Goal: Transaction & Acquisition: Purchase product/service

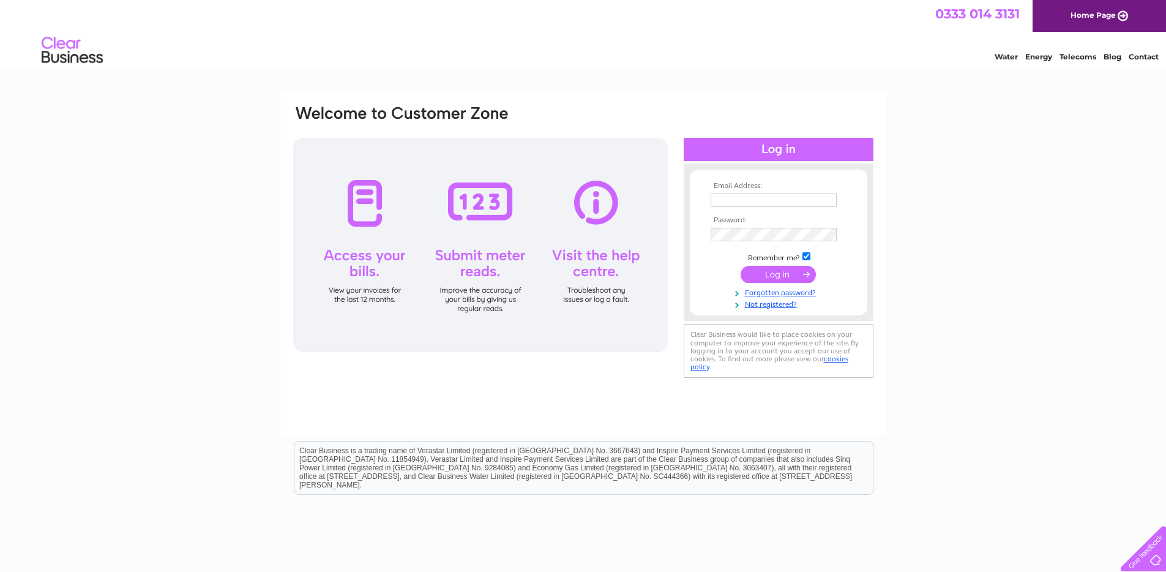
click at [762, 202] on input "text" at bounding box center [774, 199] width 126 height 13
type input "nauman@beyondaccounts.co.uk"
click at [806, 272] on input "submit" at bounding box center [778, 275] width 75 height 17
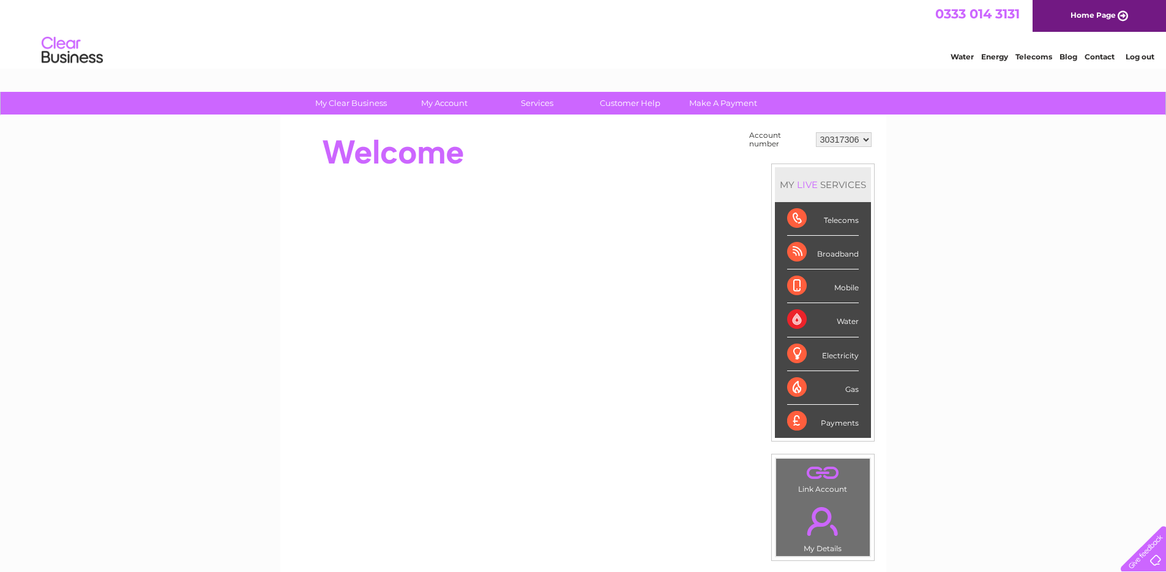
click at [842, 317] on div "Water" at bounding box center [823, 320] width 72 height 34
click at [793, 320] on div "Water" at bounding box center [823, 320] width 72 height 34
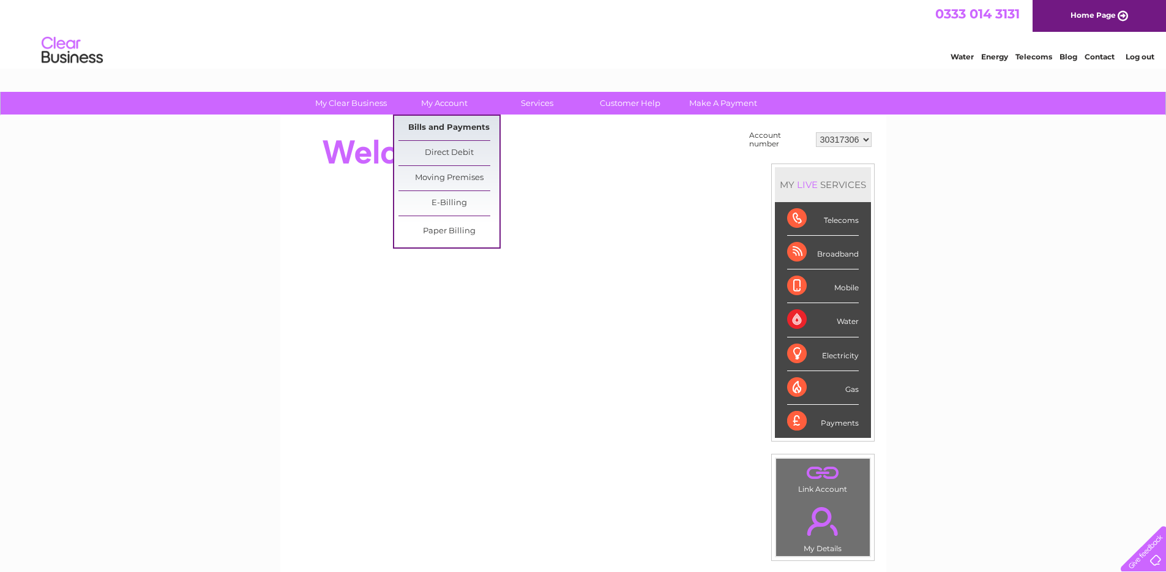
click at [446, 124] on link "Bills and Payments" at bounding box center [448, 128] width 101 height 24
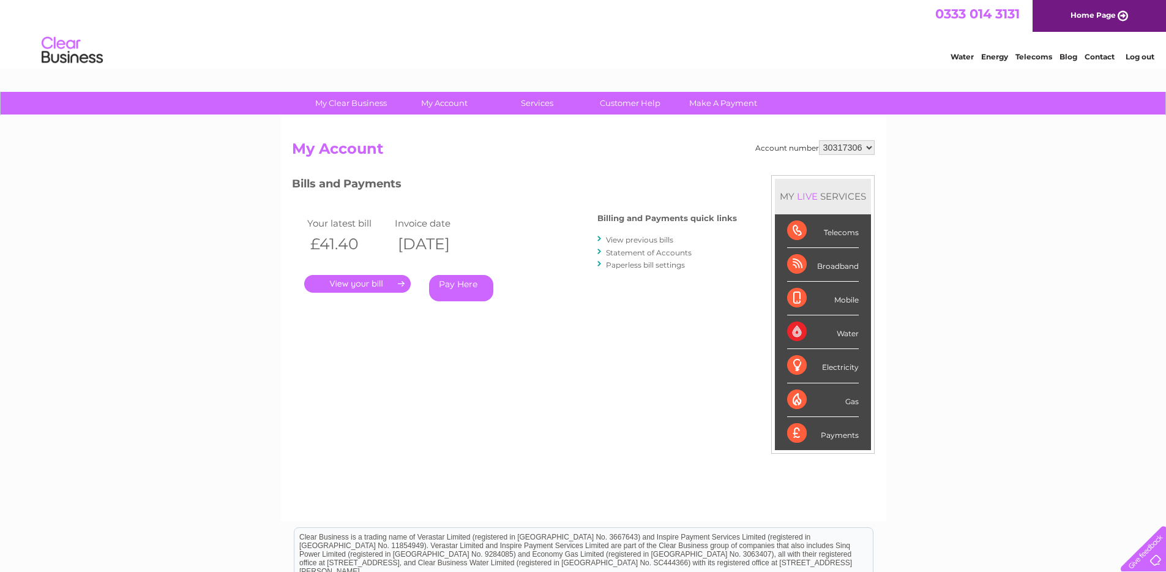
click at [351, 279] on link "." at bounding box center [357, 284] width 107 height 18
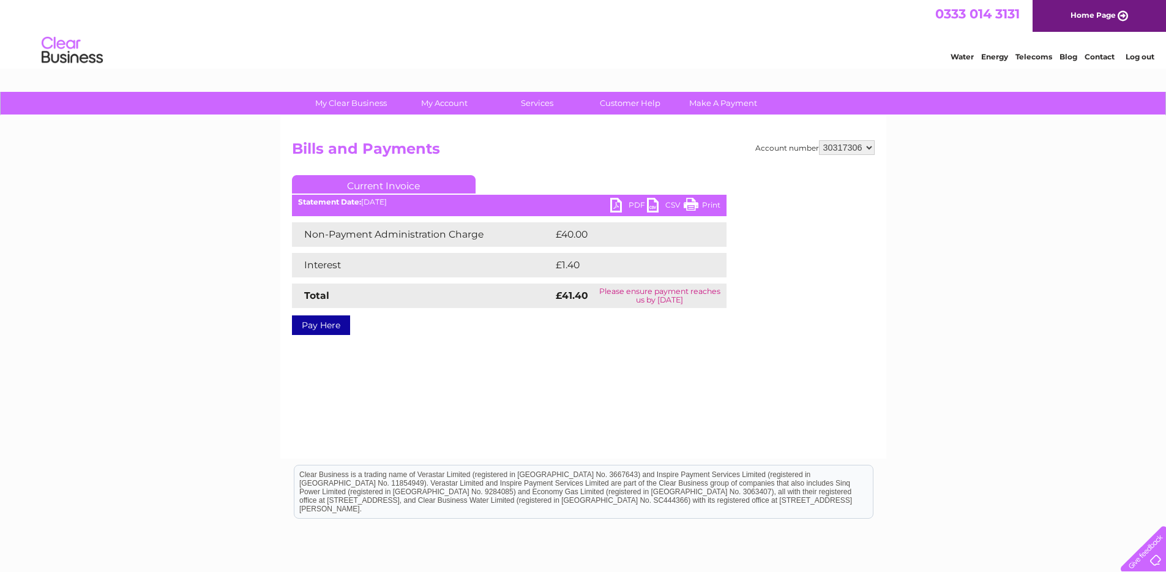
click at [635, 208] on link "PDF" at bounding box center [628, 207] width 37 height 18
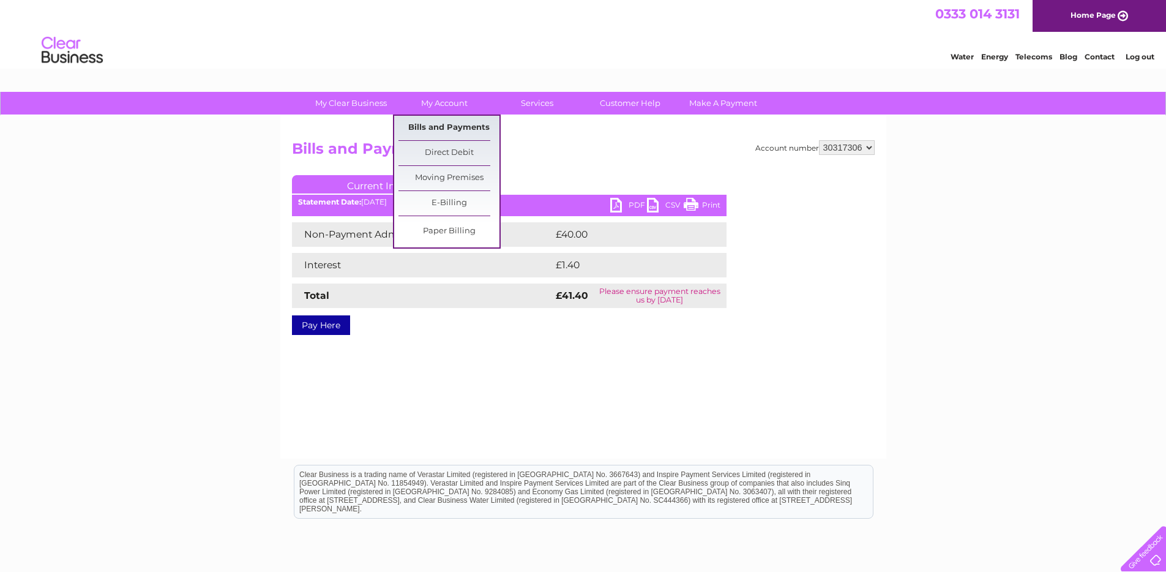
click at [451, 123] on link "Bills and Payments" at bounding box center [448, 128] width 101 height 24
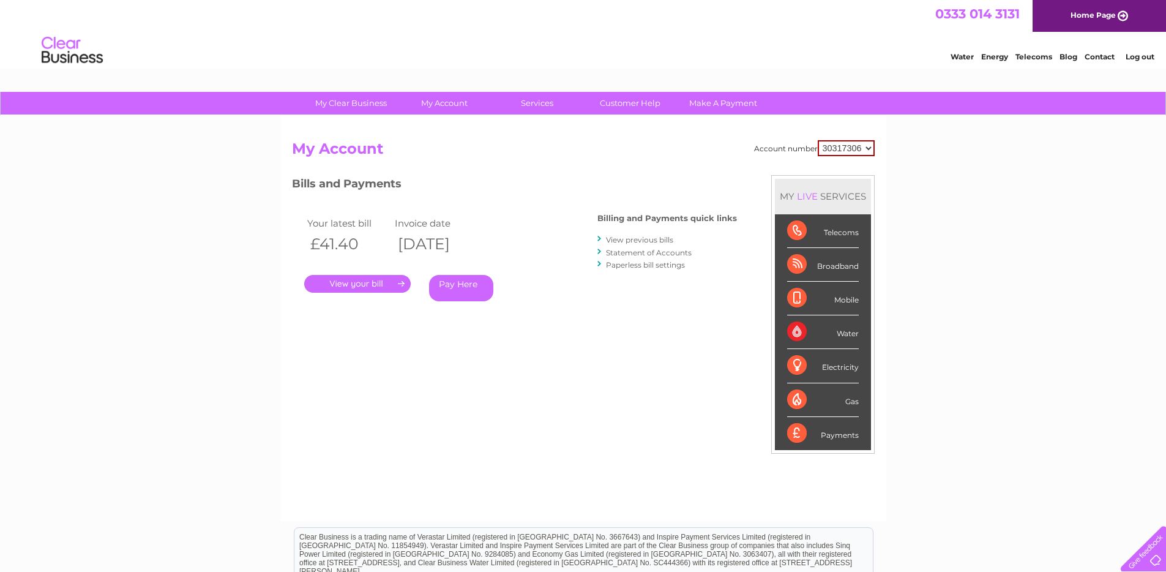
click at [859, 158] on h2 "My Account" at bounding box center [583, 151] width 583 height 23
click at [862, 153] on select "30317306" at bounding box center [846, 148] width 57 height 16
click at [639, 239] on link "View previous bills" at bounding box center [639, 239] width 67 height 9
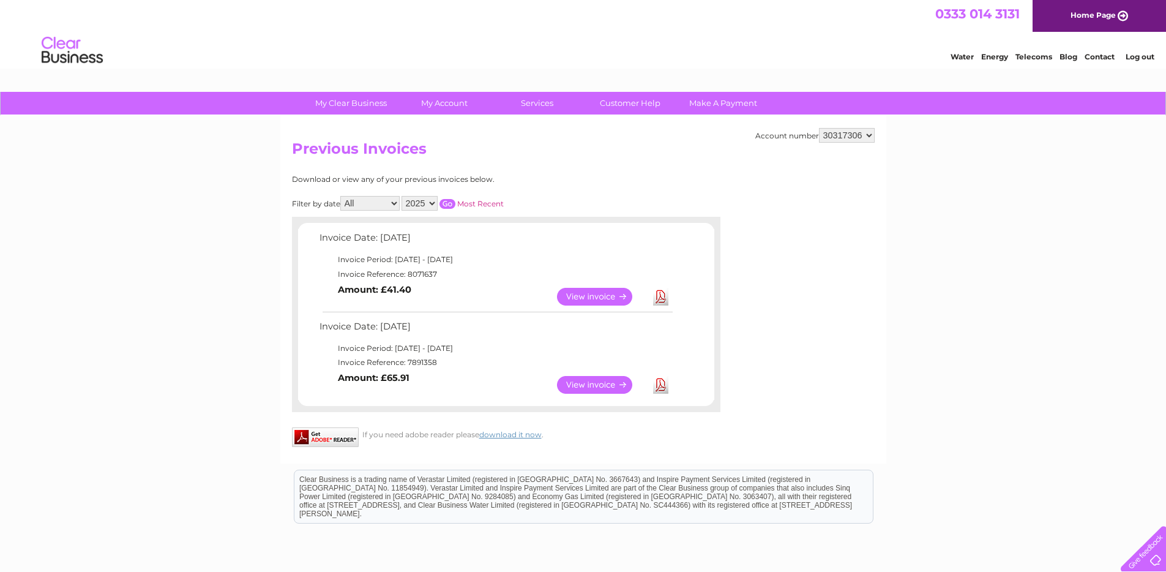
click at [599, 385] on link "View" at bounding box center [602, 385] width 90 height 18
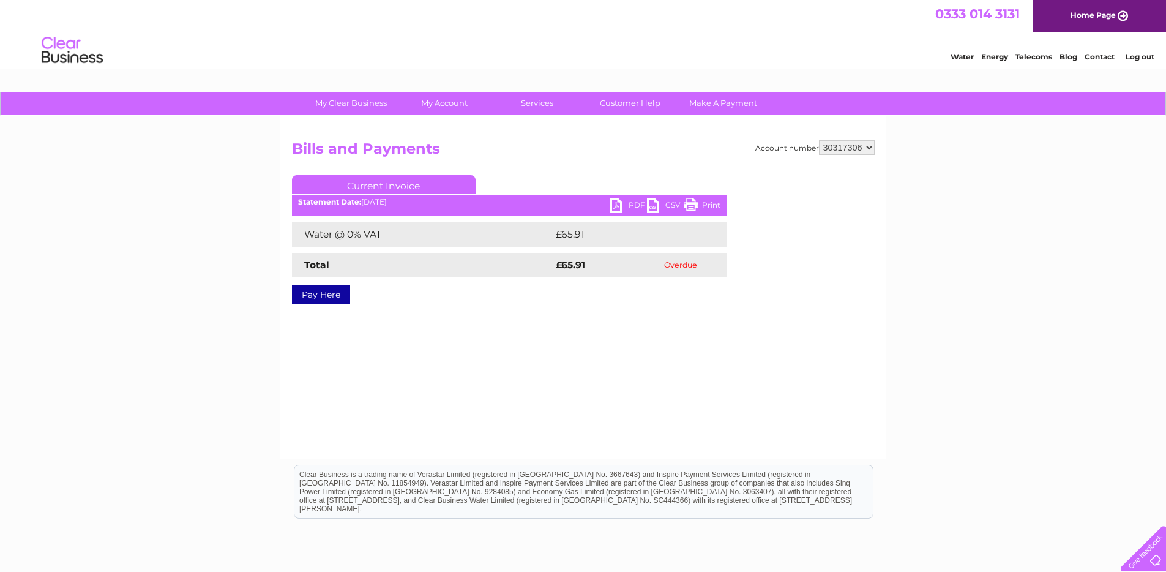
click at [331, 300] on link "Pay Here" at bounding box center [321, 295] width 58 height 20
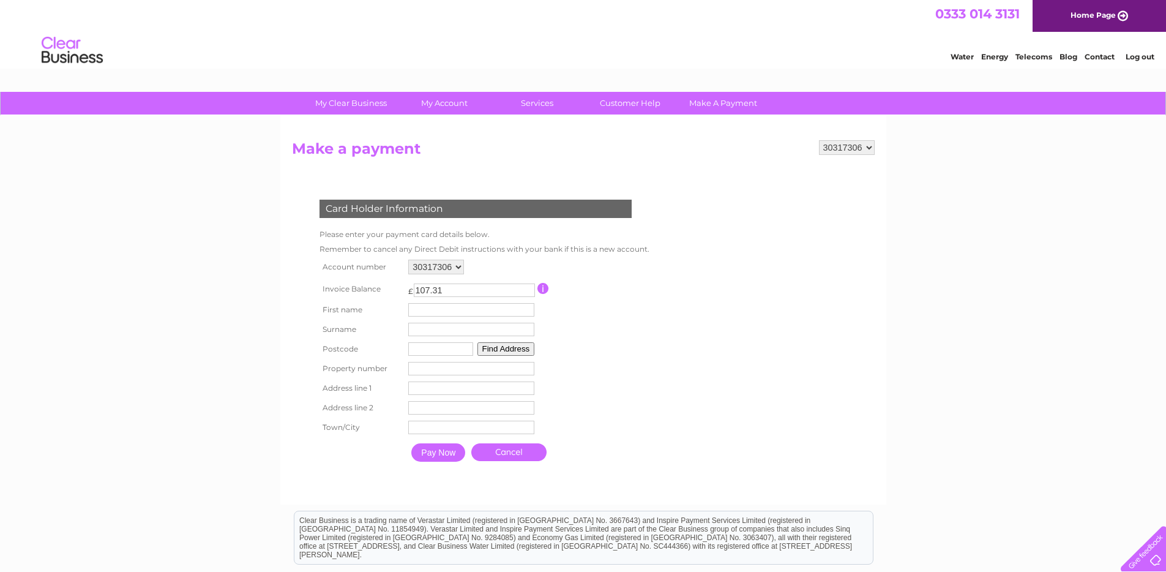
click at [511, 293] on input "107.31" at bounding box center [474, 289] width 121 height 13
click at [514, 450] on link "Cancel" at bounding box center [508, 452] width 75 height 18
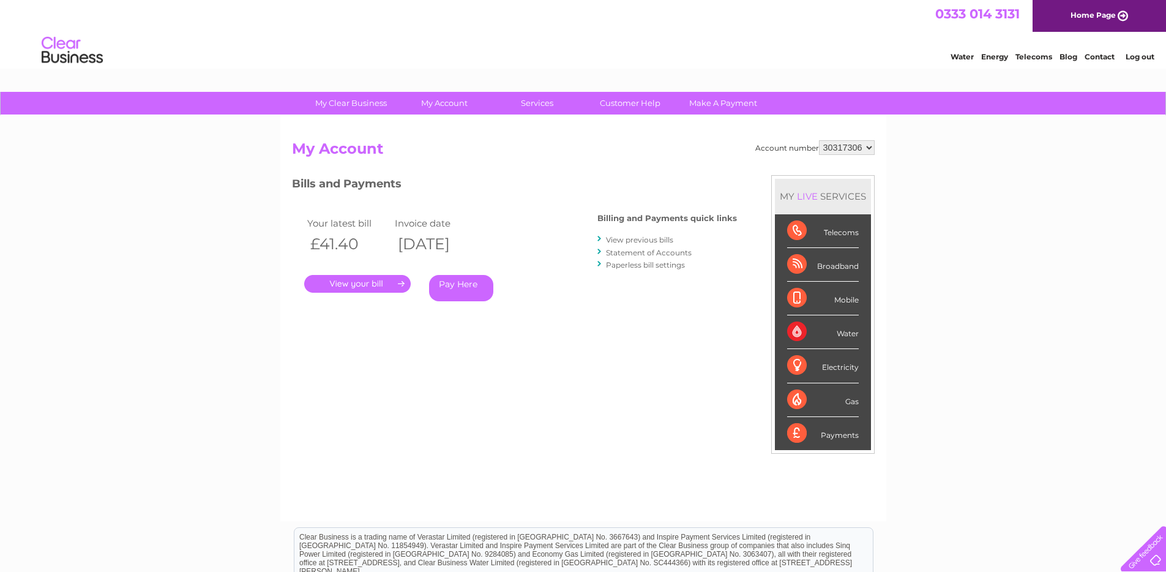
click at [646, 239] on link "View previous bills" at bounding box center [639, 239] width 67 height 9
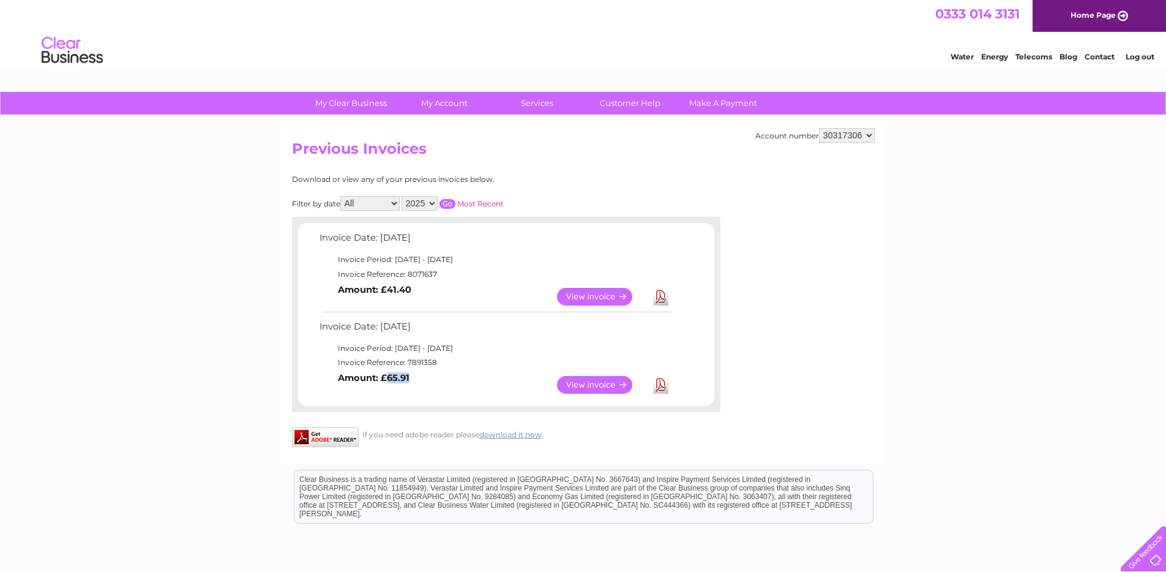
drag, startPoint x: 387, startPoint y: 378, endPoint x: 410, endPoint y: 380, distance: 23.4
click at [410, 380] on td "View Download Amount: £65.91" at bounding box center [495, 385] width 358 height 30
copy b "65.91"
click at [612, 384] on link "View" at bounding box center [602, 385] width 90 height 18
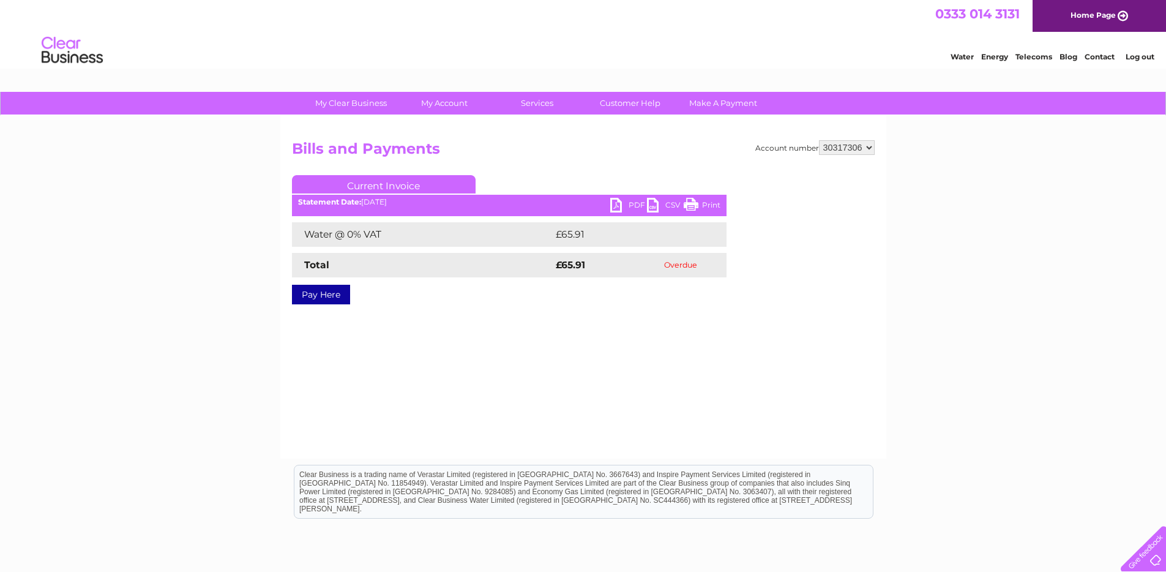
click at [311, 293] on link "Pay Here" at bounding box center [321, 295] width 58 height 20
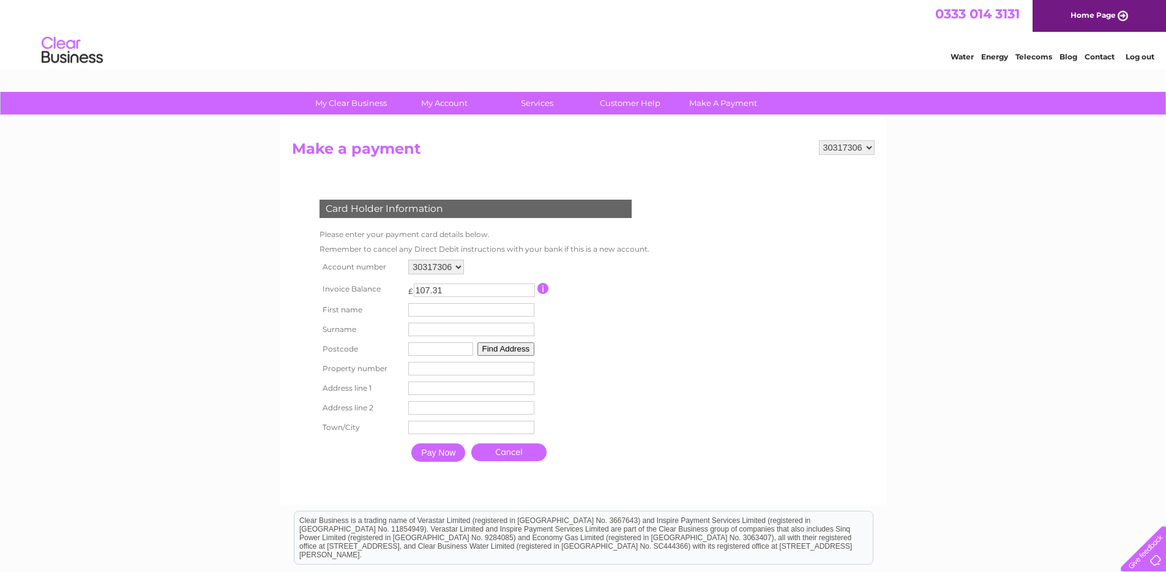
click at [518, 456] on link "Cancel" at bounding box center [508, 452] width 75 height 18
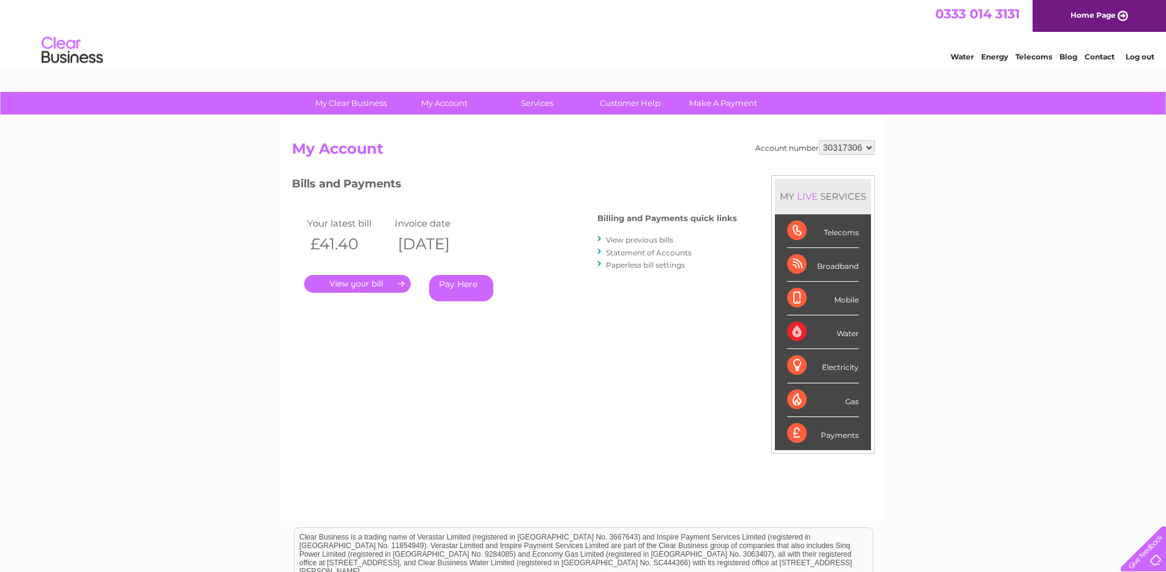
click at [379, 285] on link "." at bounding box center [357, 284] width 107 height 18
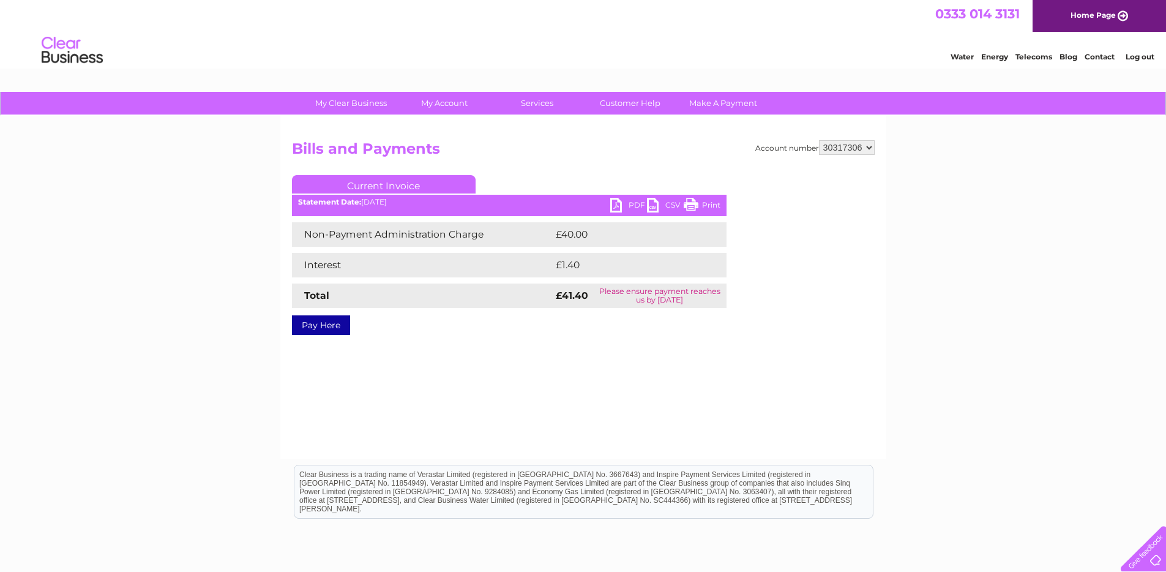
click at [638, 206] on link "PDF" at bounding box center [628, 207] width 37 height 18
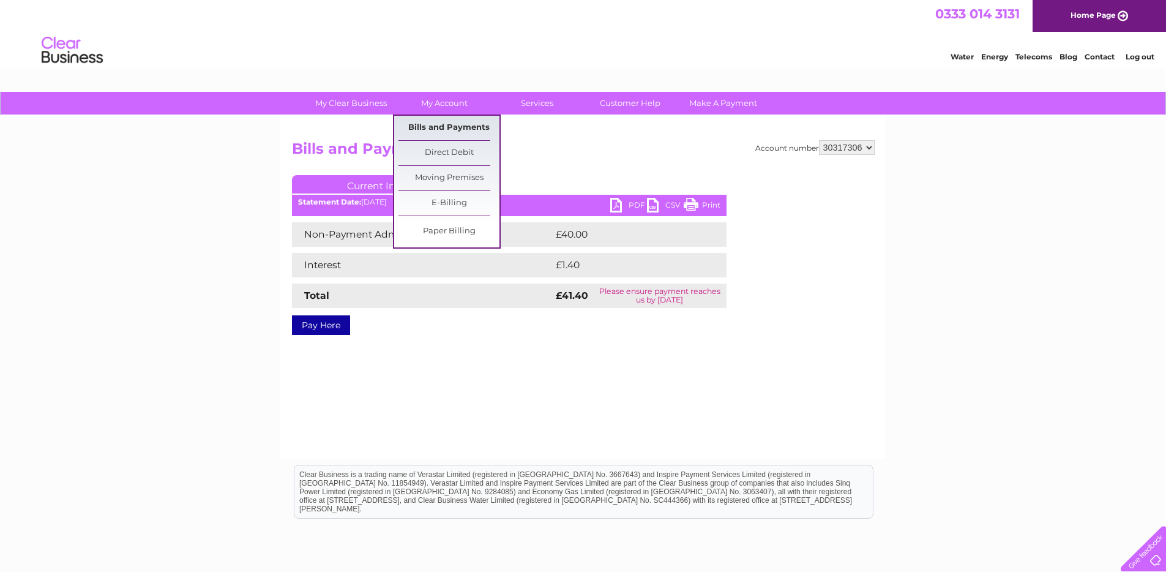
click at [473, 120] on link "Bills and Payments" at bounding box center [448, 128] width 101 height 24
click at [449, 107] on link "My Account" at bounding box center [444, 103] width 101 height 23
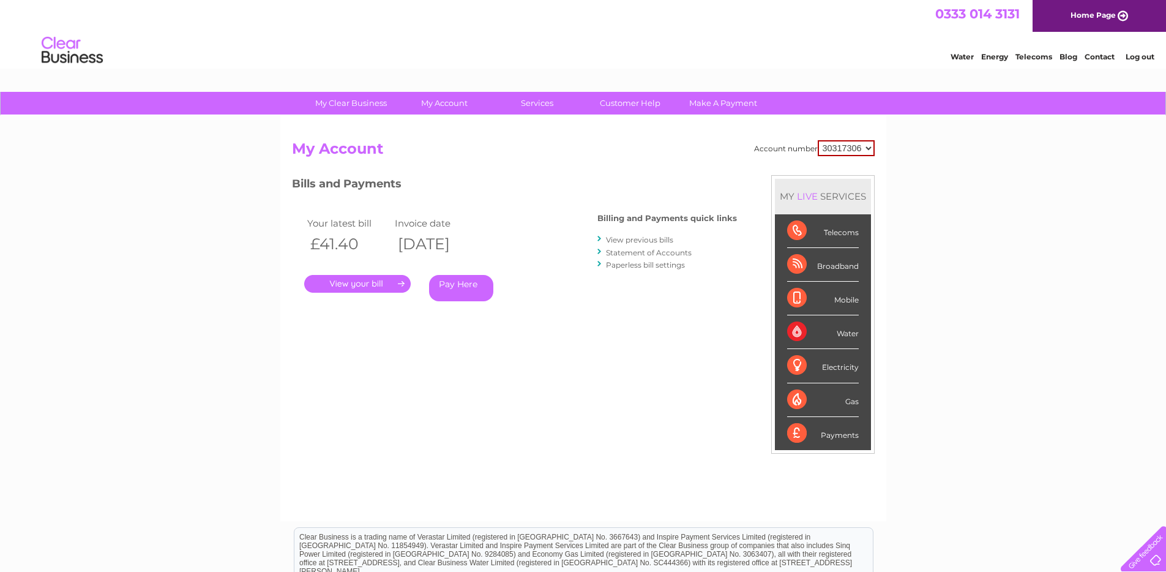
click at [665, 243] on link "View previous bills" at bounding box center [639, 239] width 67 height 9
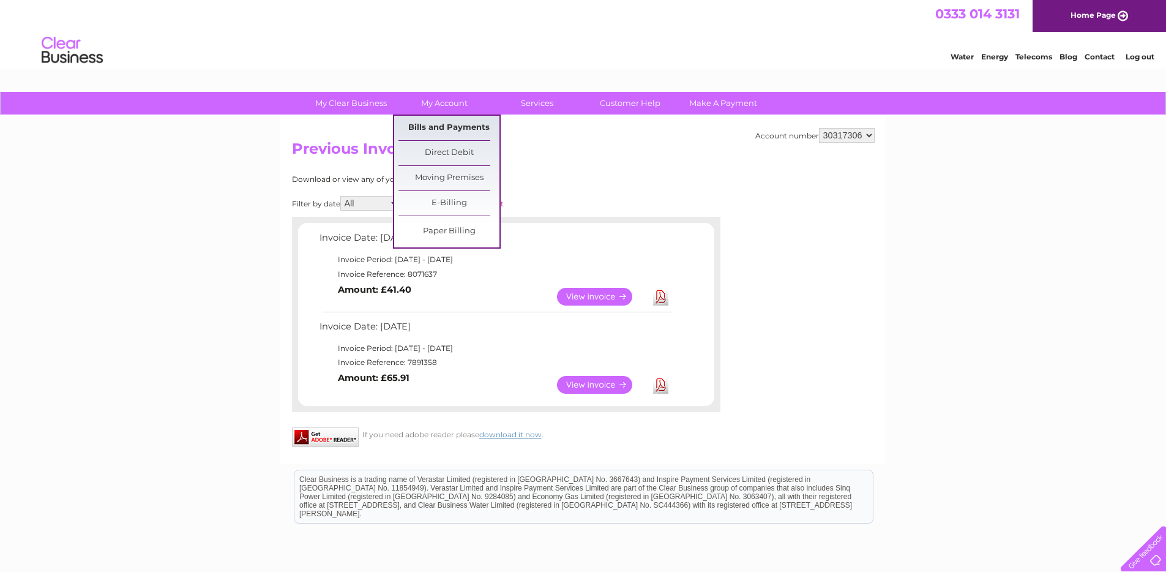
click at [465, 133] on link "Bills and Payments" at bounding box center [448, 128] width 101 height 24
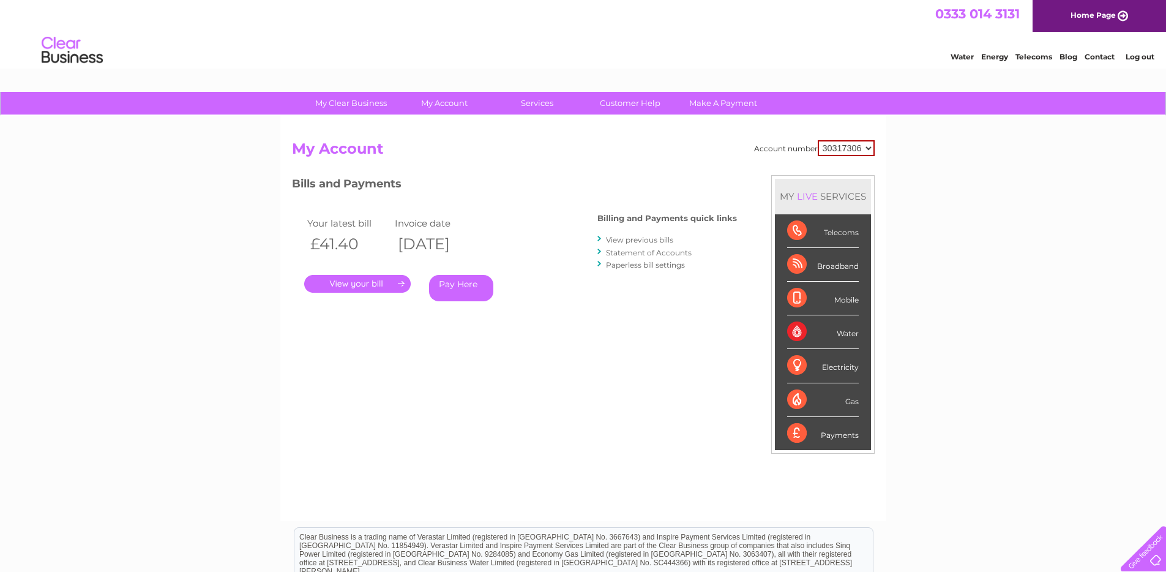
click at [640, 239] on link "View previous bills" at bounding box center [639, 239] width 67 height 9
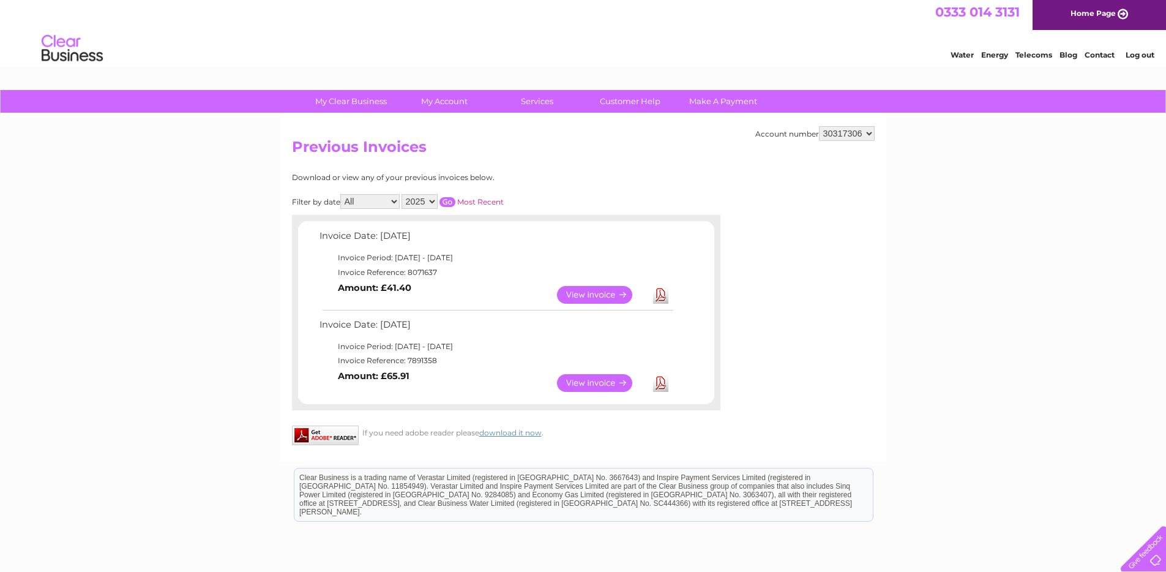
scroll to position [2, 0]
click at [610, 376] on link "View" at bounding box center [602, 382] width 90 height 18
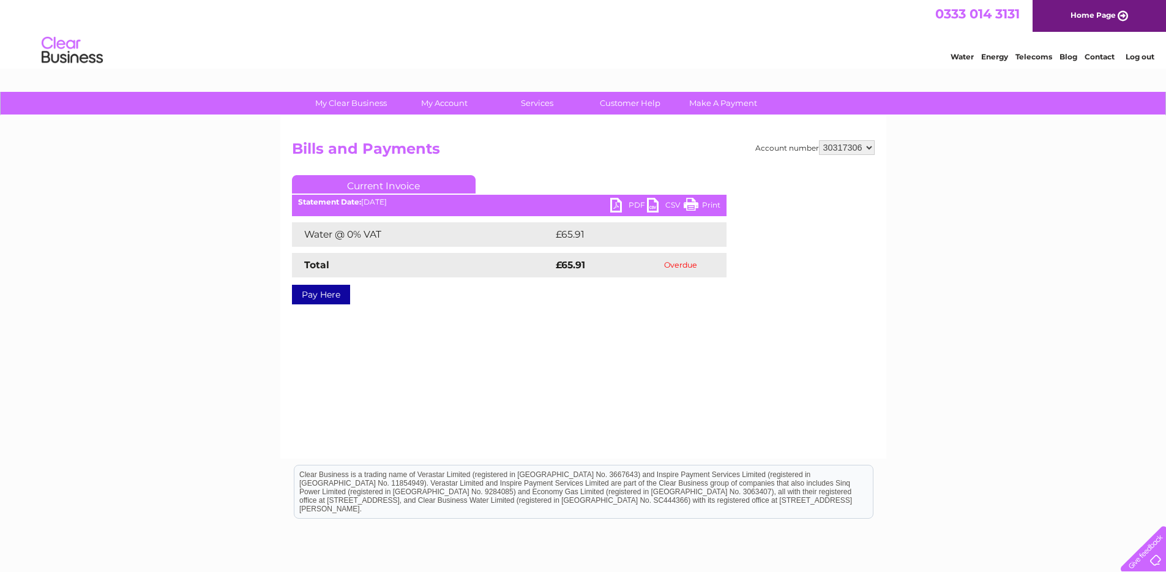
click at [326, 293] on link "Pay Here" at bounding box center [321, 295] width 58 height 20
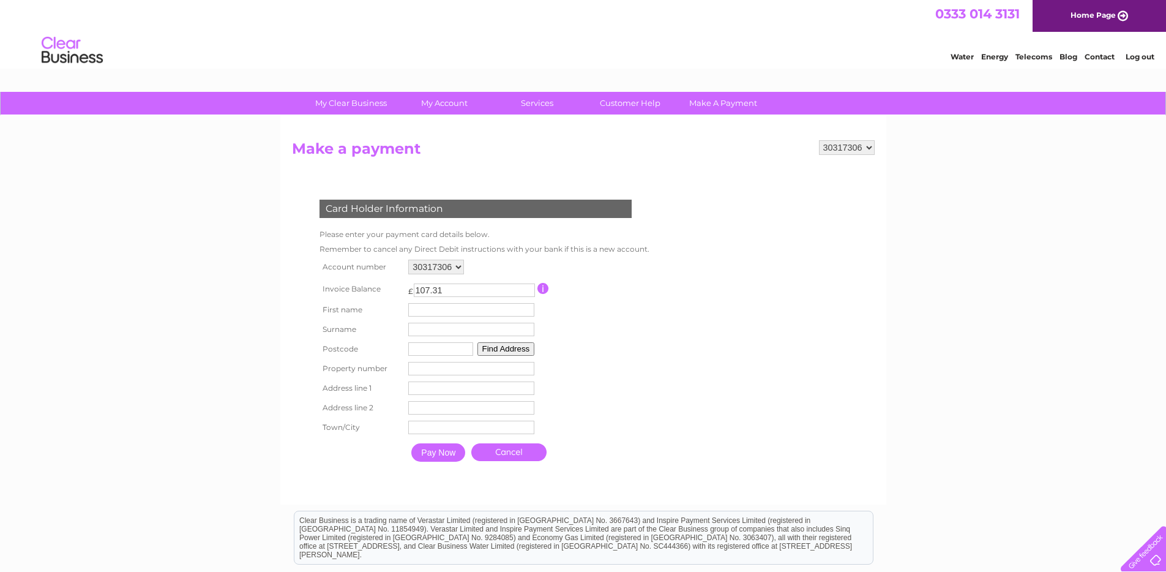
click at [458, 291] on input "107.31" at bounding box center [474, 289] width 121 height 13
click at [456, 267] on select "30317306" at bounding box center [436, 267] width 56 height 15
drag, startPoint x: 450, startPoint y: 290, endPoint x: 399, endPoint y: 290, distance: 50.8
click at [399, 290] on tr "Invoice Balance £ 107.31 This payment facility permits payment of the full outs…" at bounding box center [481, 288] width 331 height 23
type input "65.91"
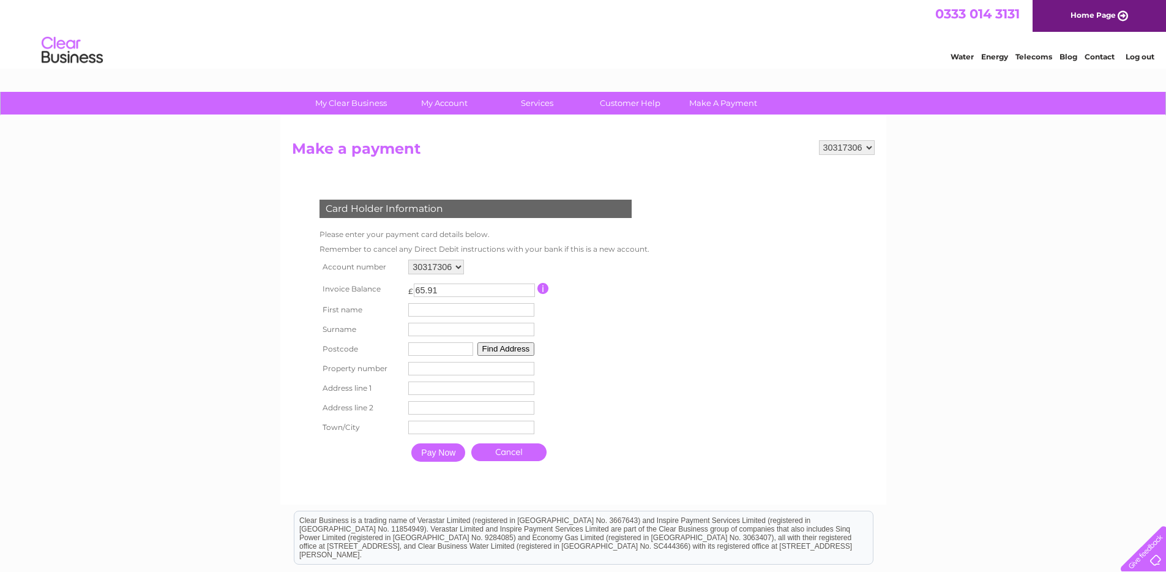
click at [433, 311] on input "text" at bounding box center [471, 309] width 126 height 13
type input "Nauman"
type input "Umair"
type input "G"
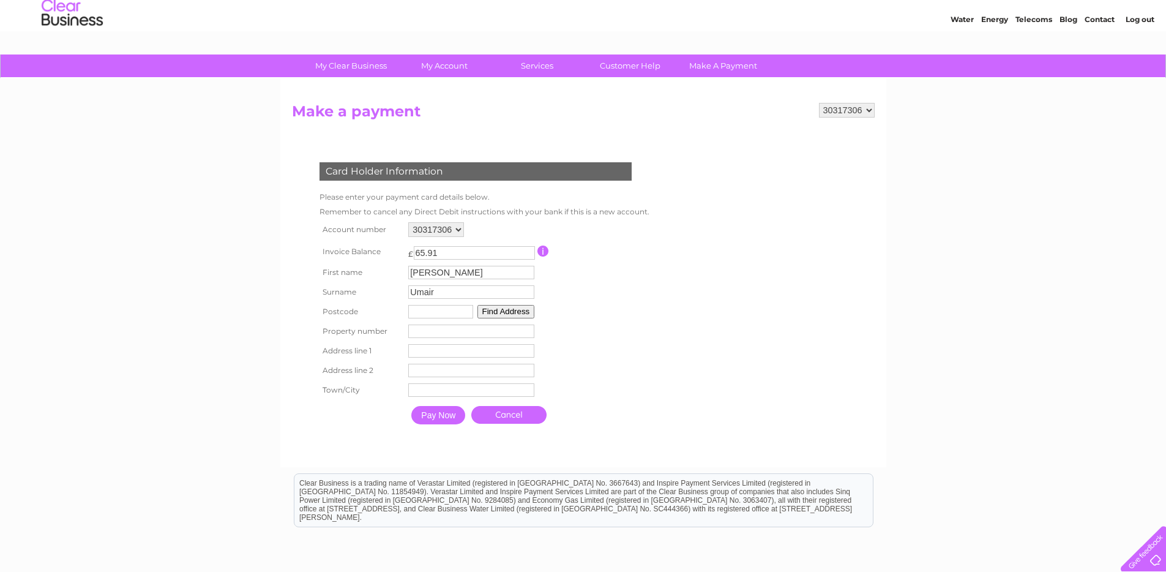
scroll to position [61, 0]
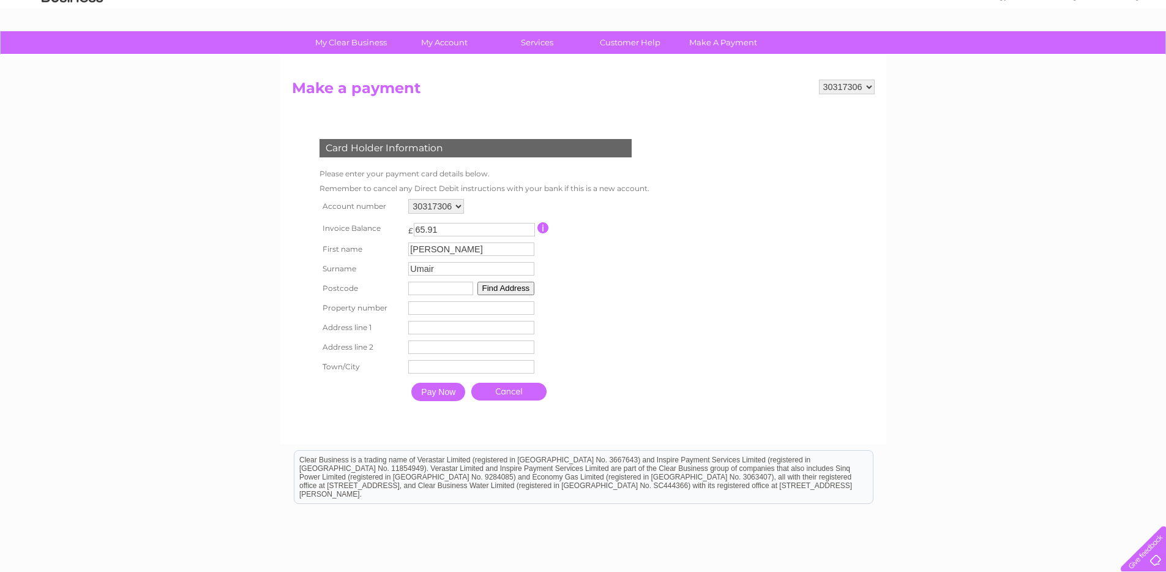
click at [528, 394] on link "Cancel" at bounding box center [508, 392] width 75 height 18
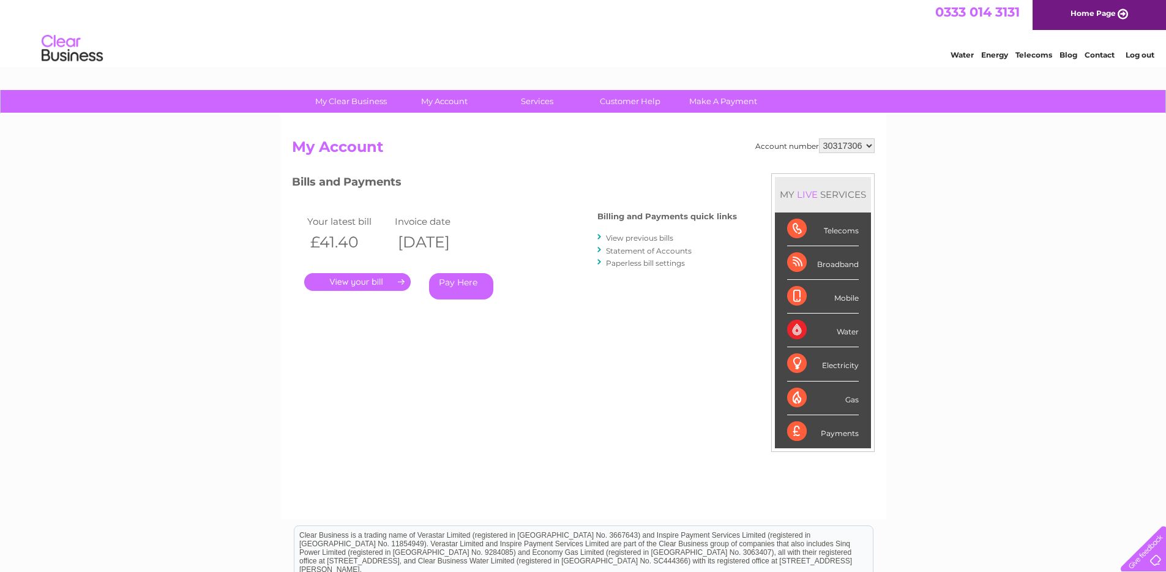
scroll to position [2, 0]
click at [647, 238] on link "View previous bills" at bounding box center [639, 237] width 67 height 9
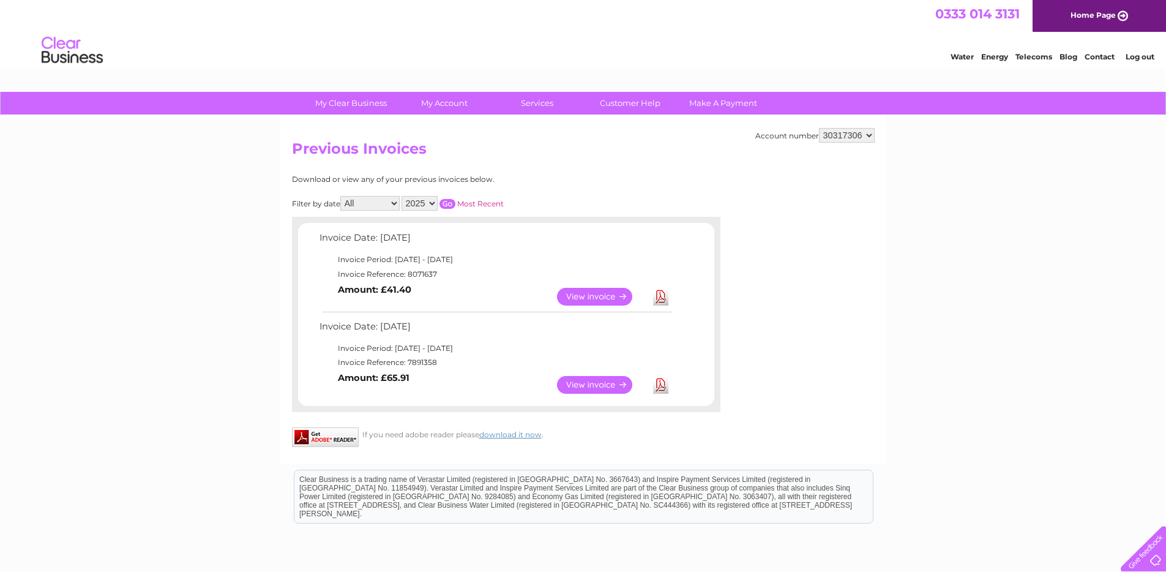
click at [612, 389] on link "View" at bounding box center [602, 385] width 90 height 18
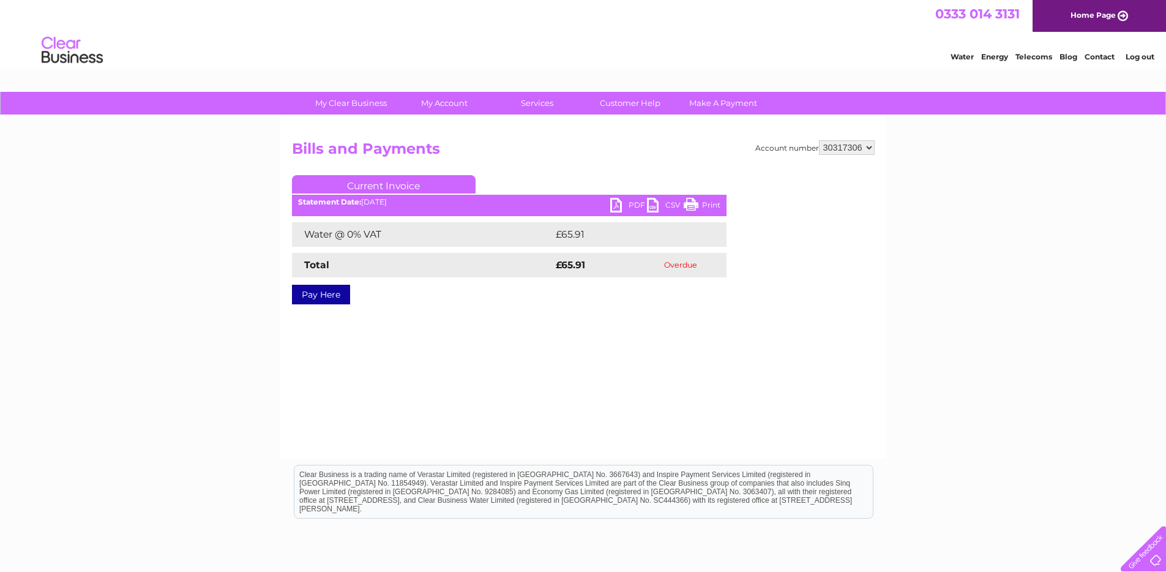
click at [633, 206] on link "PDF" at bounding box center [628, 207] width 37 height 18
click at [331, 294] on link "Pay Here" at bounding box center [321, 295] width 58 height 20
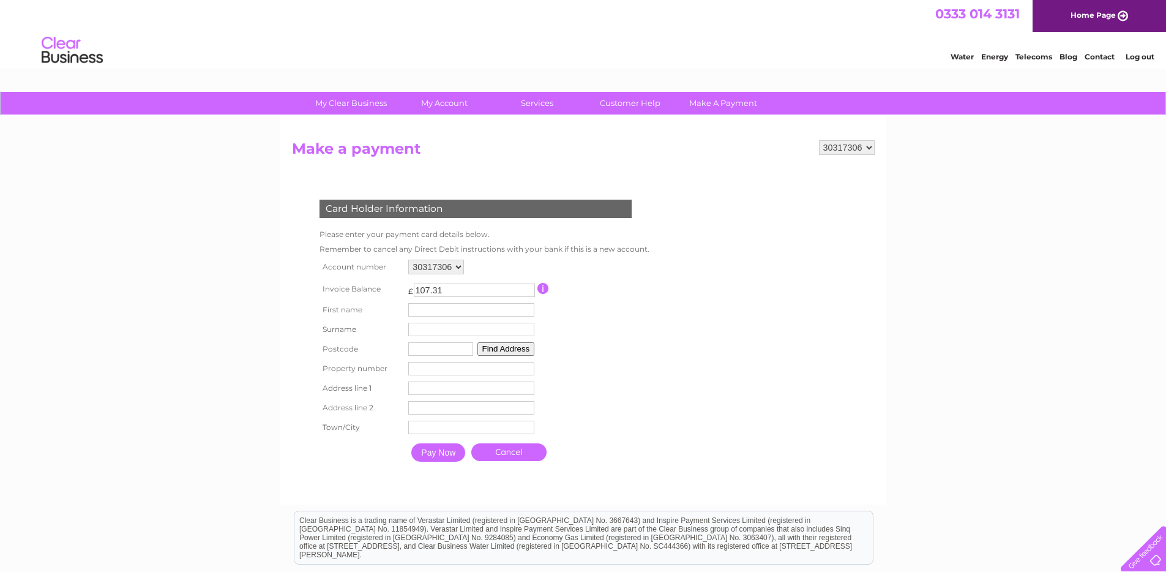
drag, startPoint x: 466, startPoint y: 291, endPoint x: 393, endPoint y: 285, distance: 73.7
click at [393, 285] on tr "Invoice Balance £ 107.31 This payment facility permits payment of the full outs…" at bounding box center [481, 288] width 331 height 23
type input "65.91"
type input "Sadia"
type input "Ali"
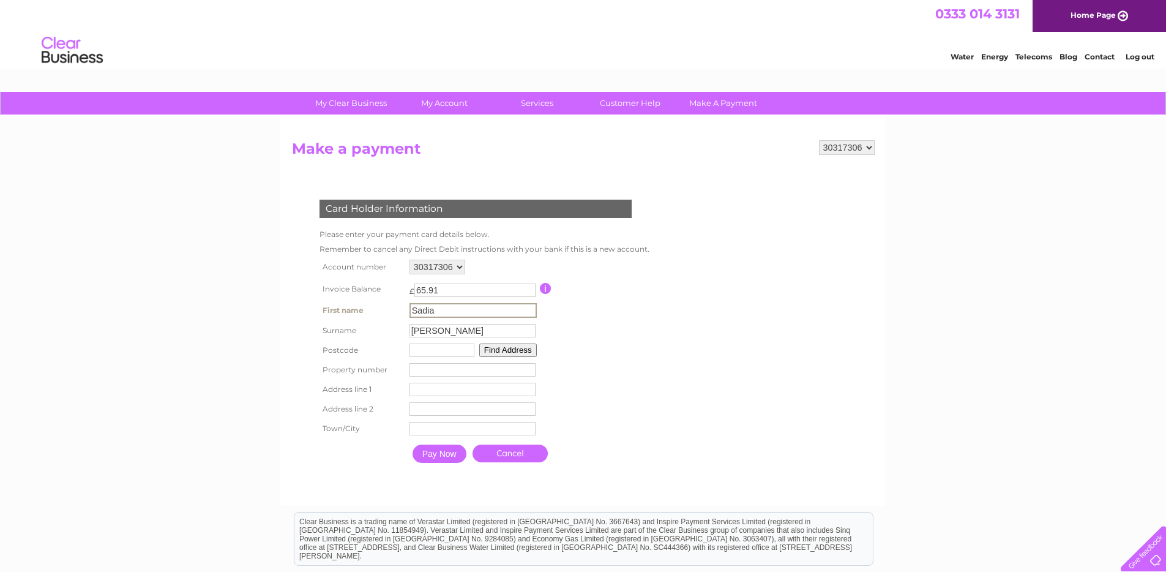
drag, startPoint x: 462, startPoint y: 310, endPoint x: 318, endPoint y: 300, distance: 144.2
click at [318, 300] on tr "First name Sadia First name" at bounding box center [483, 310] width 334 height 21
type input "Nauman"
type input "Umair"
type input "G69 6DY"
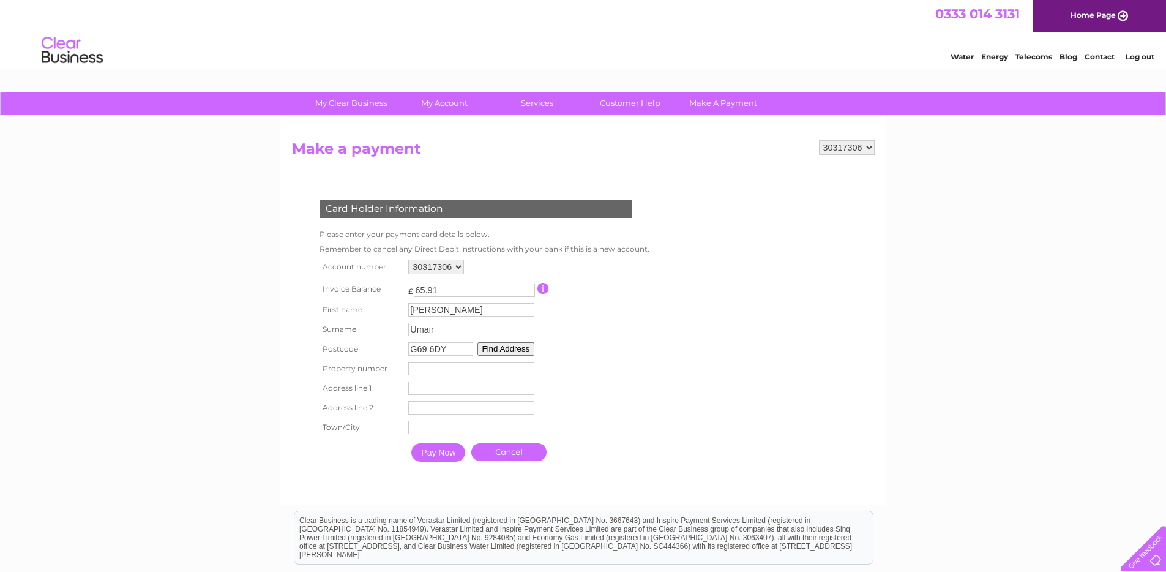
click at [511, 351] on button "Find Address" at bounding box center [506, 348] width 58 height 13
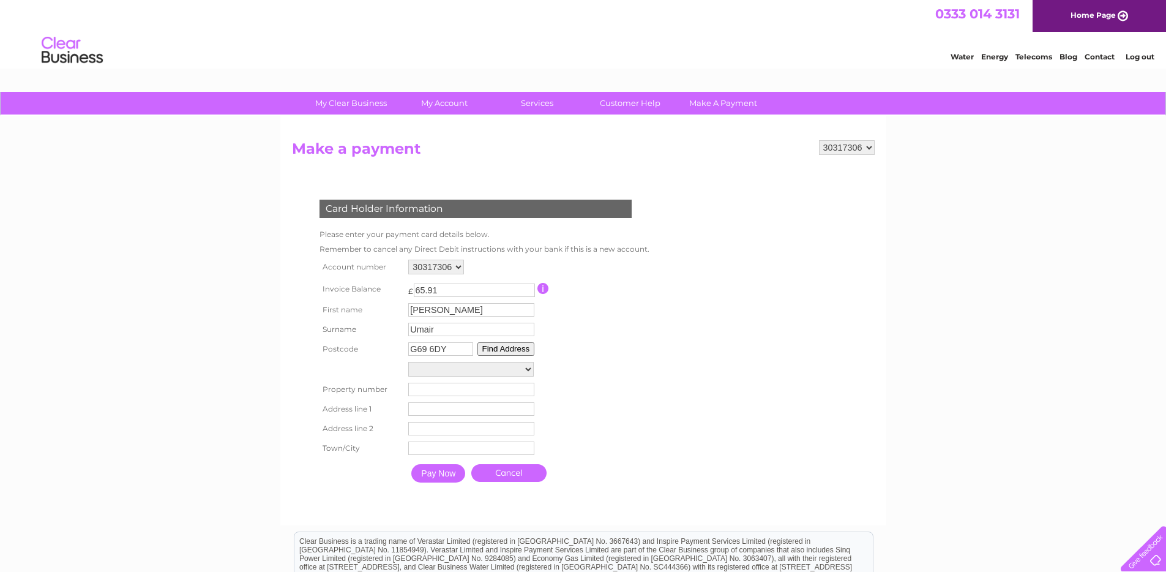
click at [528, 370] on select "Opp 53, Street Side Dslam Cab Nnceoe, Buchanan Street Street Record, Buchanan G…" at bounding box center [470, 369] width 125 height 15
select select "4,Buchanan Street,,Glasgow"
click at [408, 362] on select "Opp 53, Street Side Dslam Cab Nnceoe, Buchanan Street Street Record, Buchanan G…" at bounding box center [470, 370] width 125 height 16
type input "4"
type input "Buchanan Street"
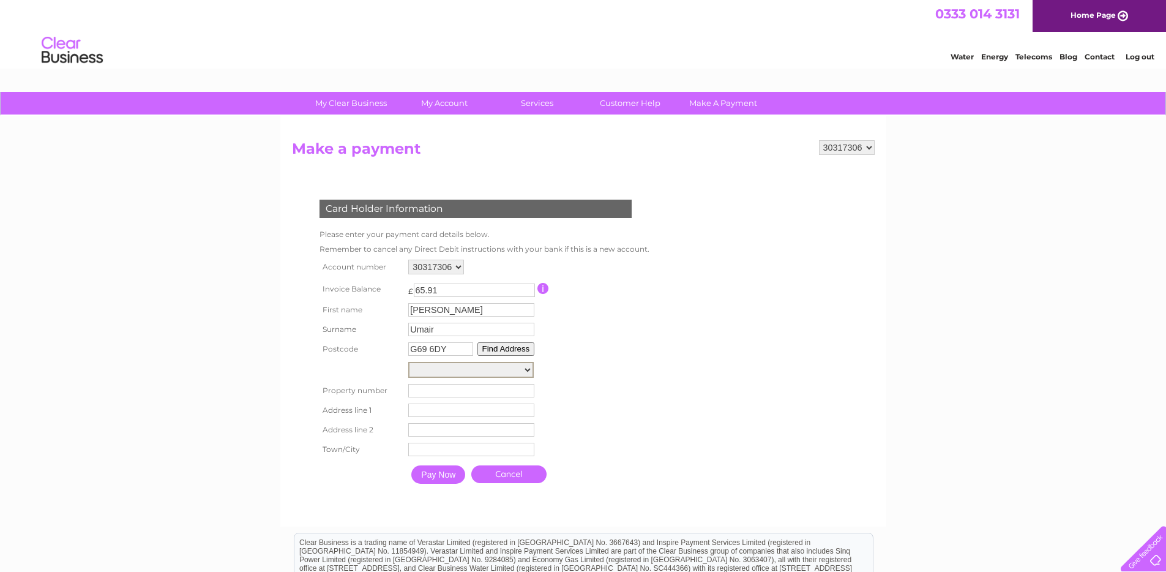
type input "Glasgow"
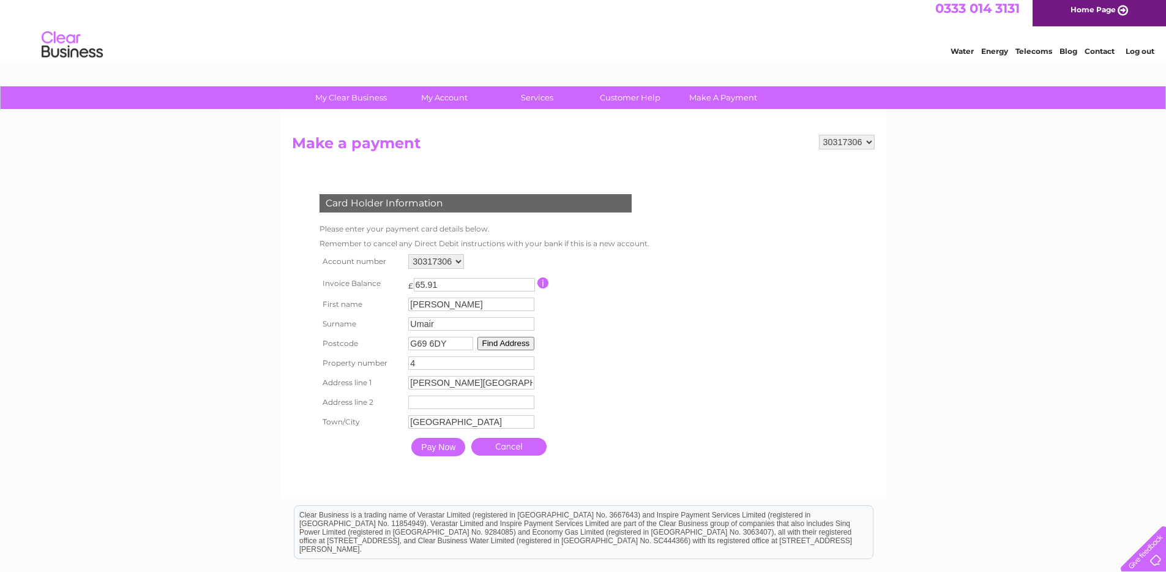
scroll to position [18, 0]
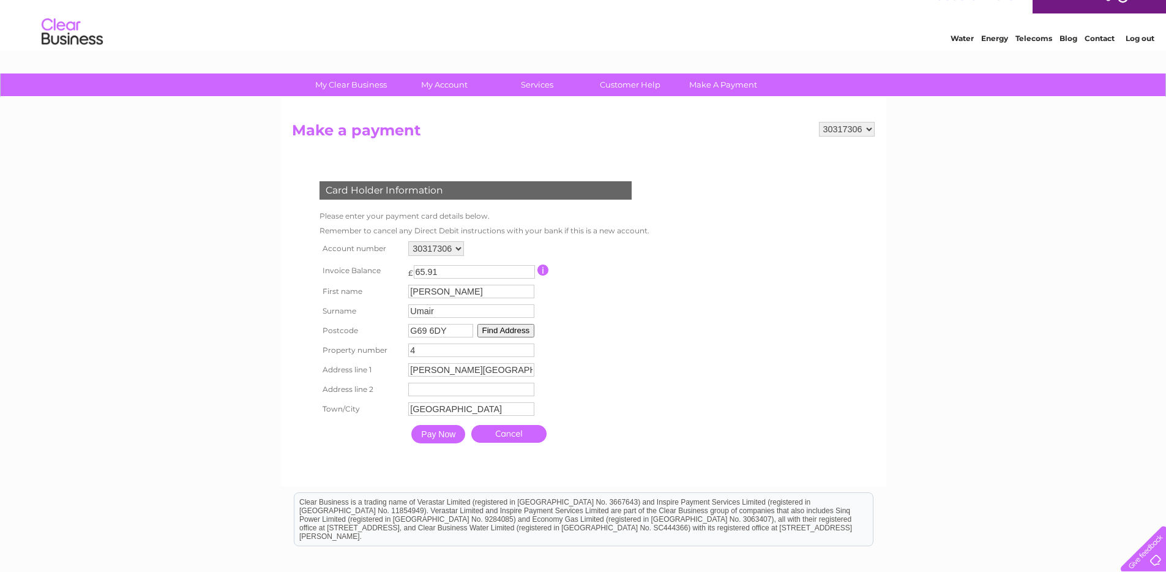
click at [446, 440] on input "Pay Now" at bounding box center [438, 434] width 54 height 18
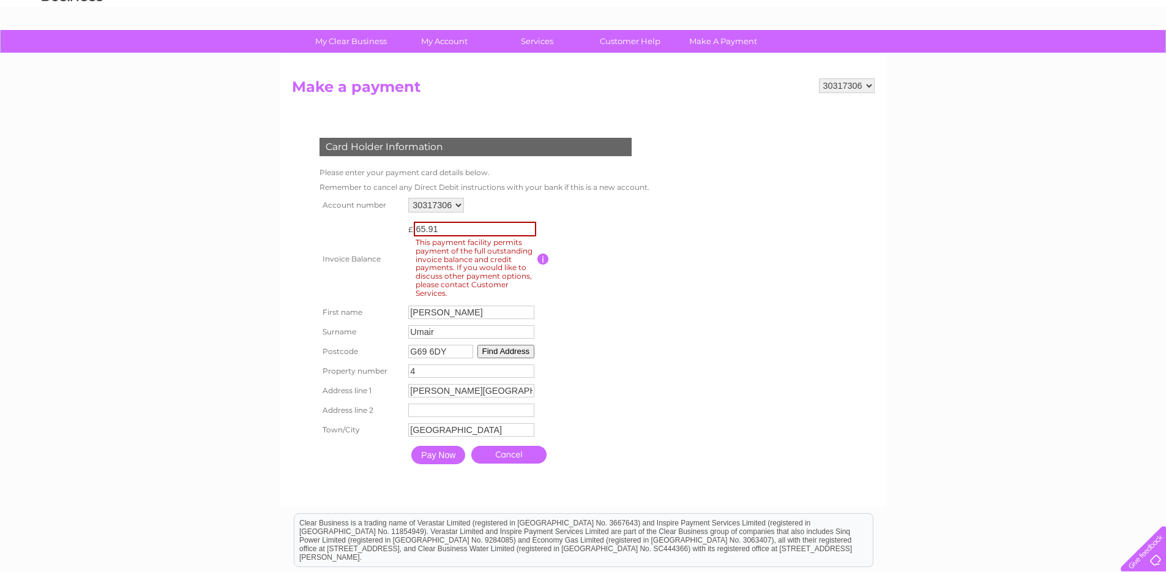
scroll to position [62, 0]
click at [443, 458] on input "Pay Now" at bounding box center [438, 454] width 54 height 18
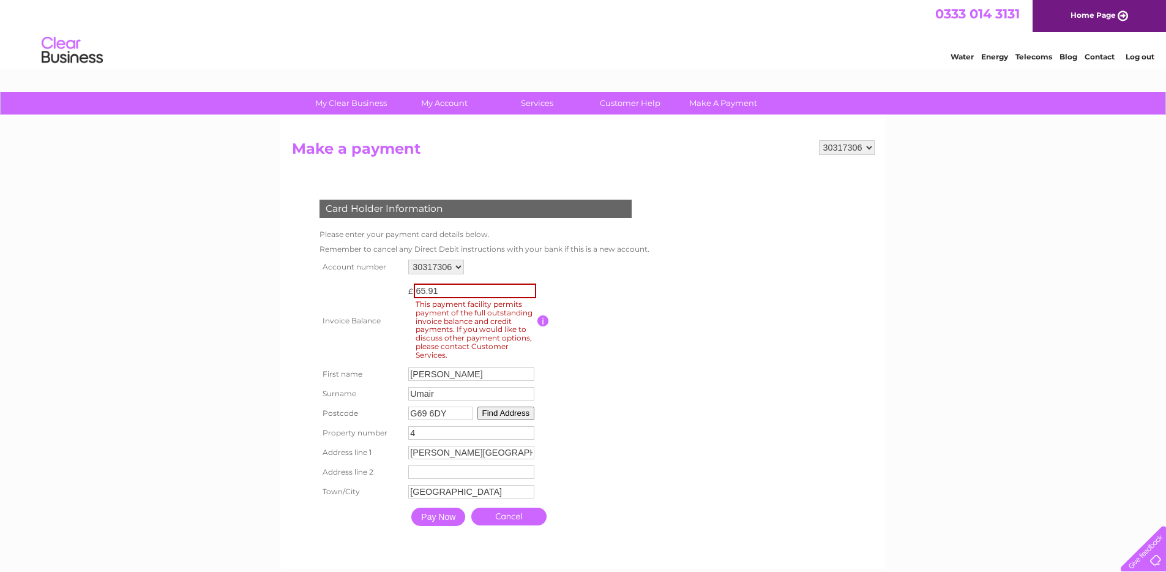
scroll to position [2, 0]
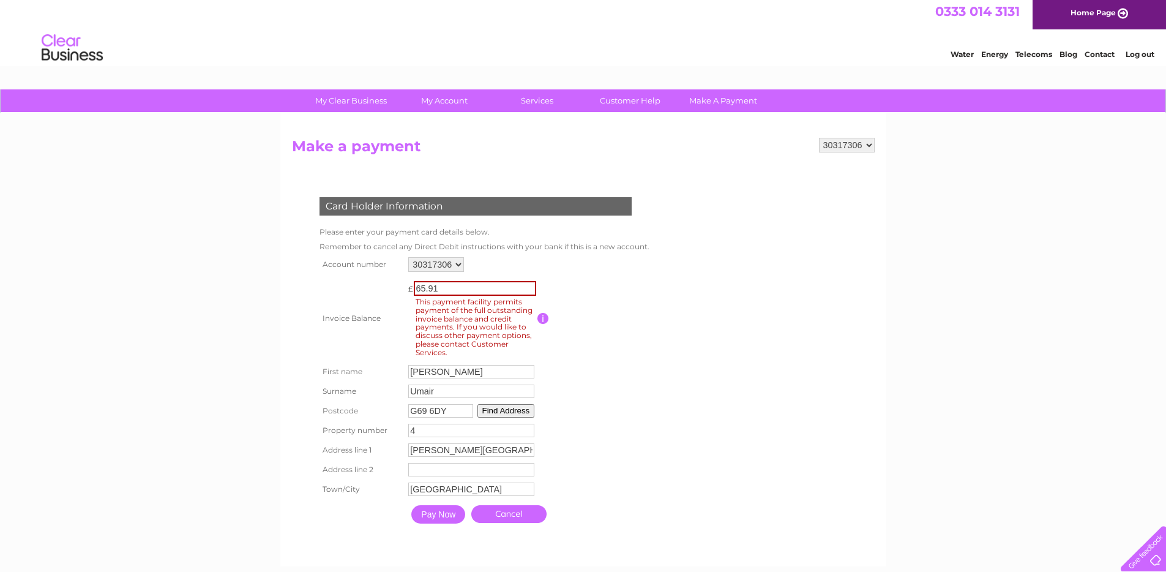
click at [539, 315] on span "This payment facility permits payment of the full outstanding invoice balance a…" at bounding box center [477, 327] width 126 height 63
click at [545, 321] on input "button" at bounding box center [543, 318] width 12 height 11
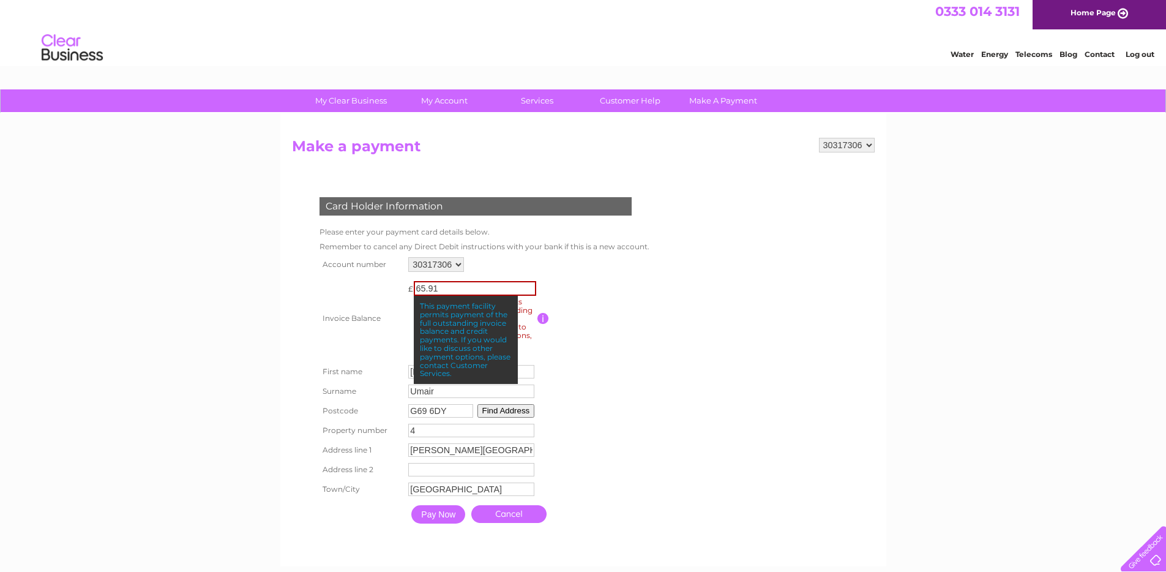
click at [556, 335] on td at bounding box center [591, 318] width 109 height 87
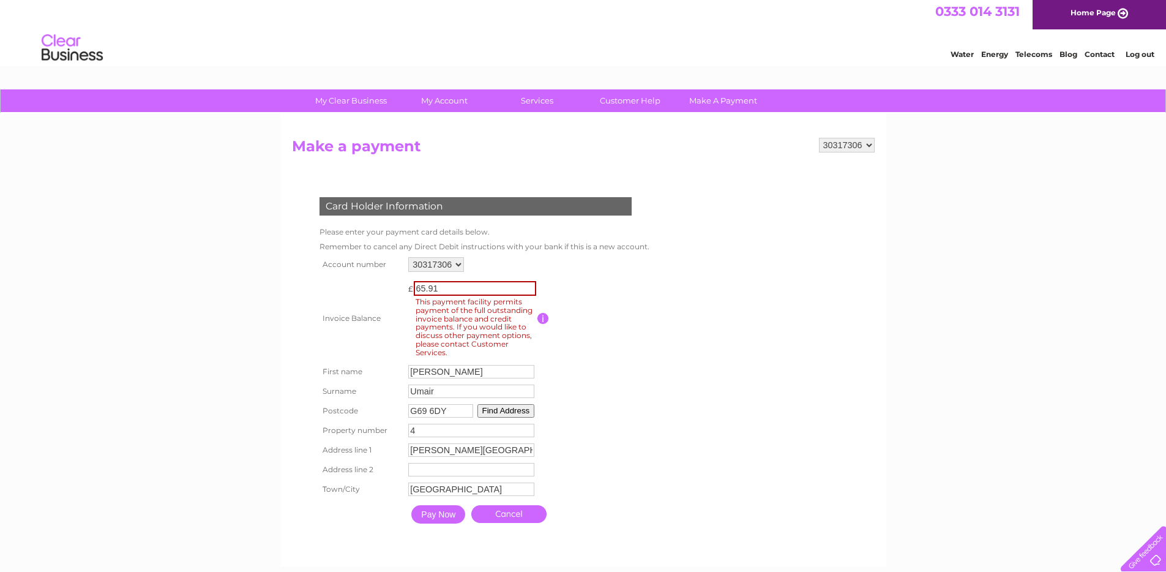
click at [454, 263] on select "30317306" at bounding box center [436, 264] width 56 height 15
click at [844, 137] on div "30317306 Make a payment Card Holder Information Please enter your payment card …" at bounding box center [583, 339] width 606 height 453
click at [847, 140] on select "30317306" at bounding box center [847, 145] width 56 height 15
click at [819, 138] on select "30317306" at bounding box center [847, 145] width 56 height 15
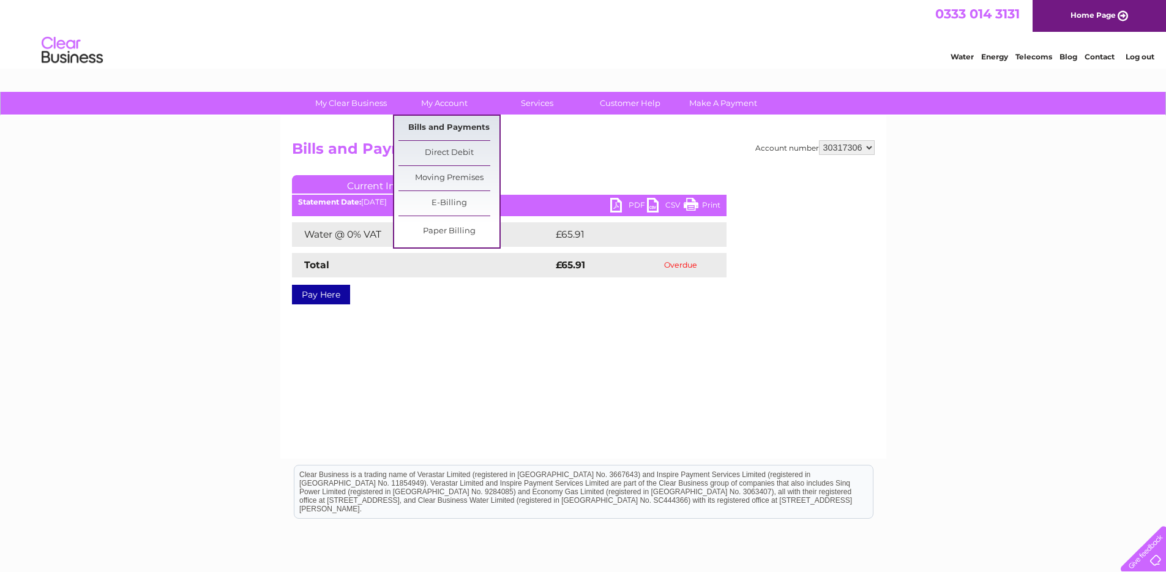
click at [456, 127] on link "Bills and Payments" at bounding box center [448, 128] width 101 height 24
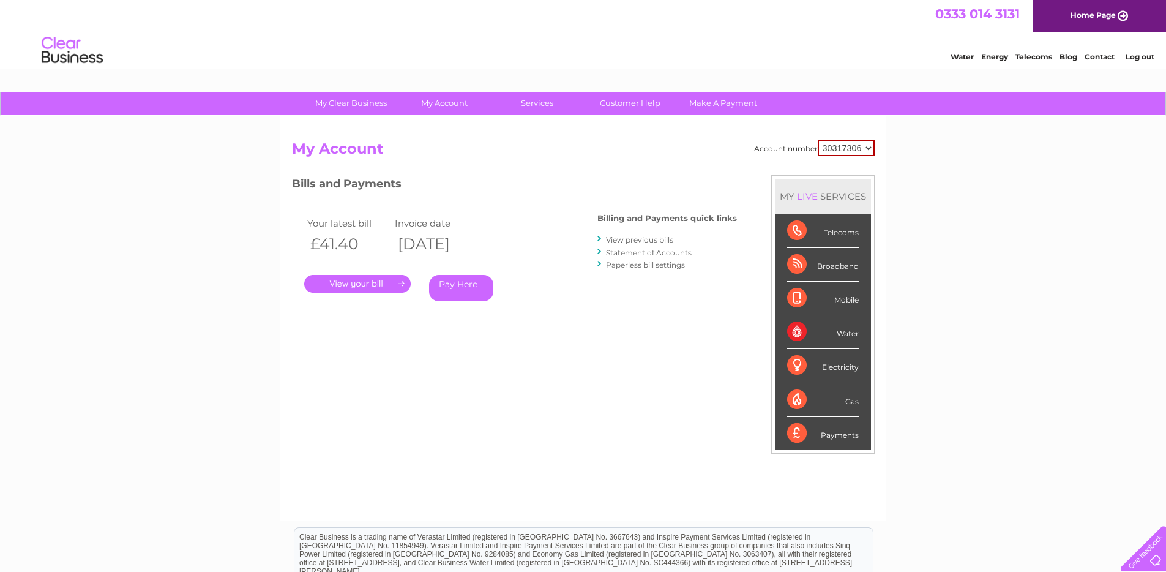
click at [381, 284] on link "." at bounding box center [357, 284] width 107 height 18
click at [359, 286] on link "." at bounding box center [357, 284] width 107 height 18
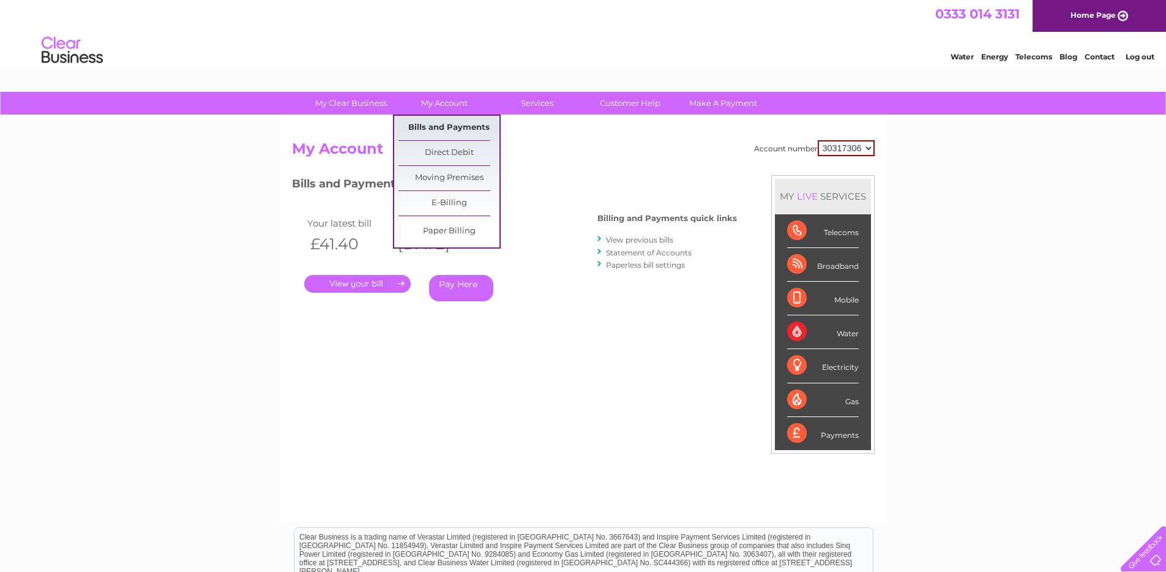
click at [471, 127] on link "Bills and Payments" at bounding box center [448, 128] width 101 height 24
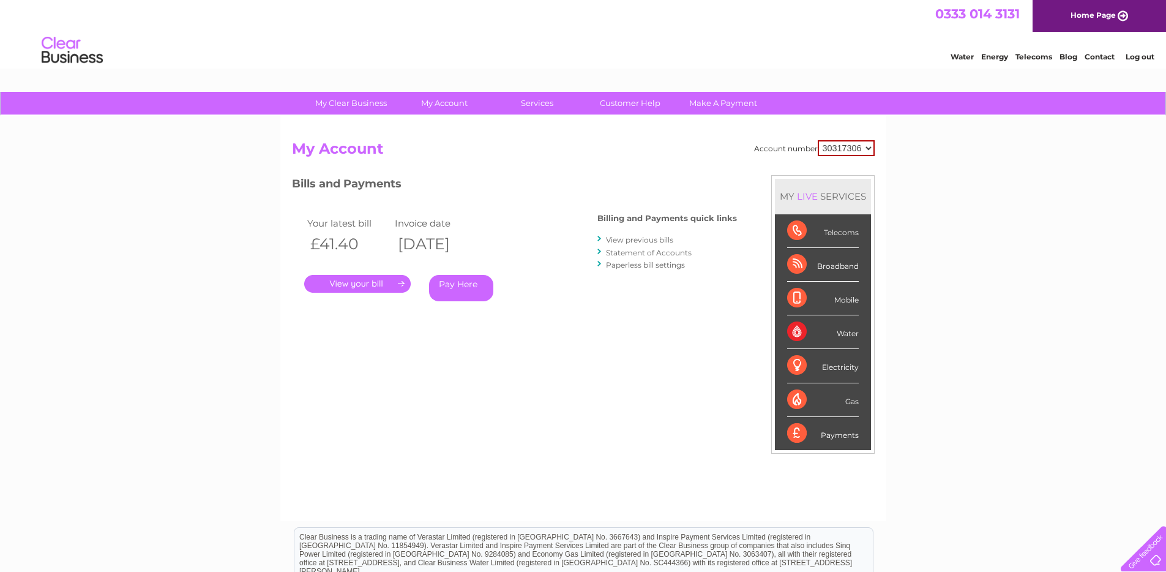
click at [624, 240] on link "View previous bills" at bounding box center [639, 239] width 67 height 9
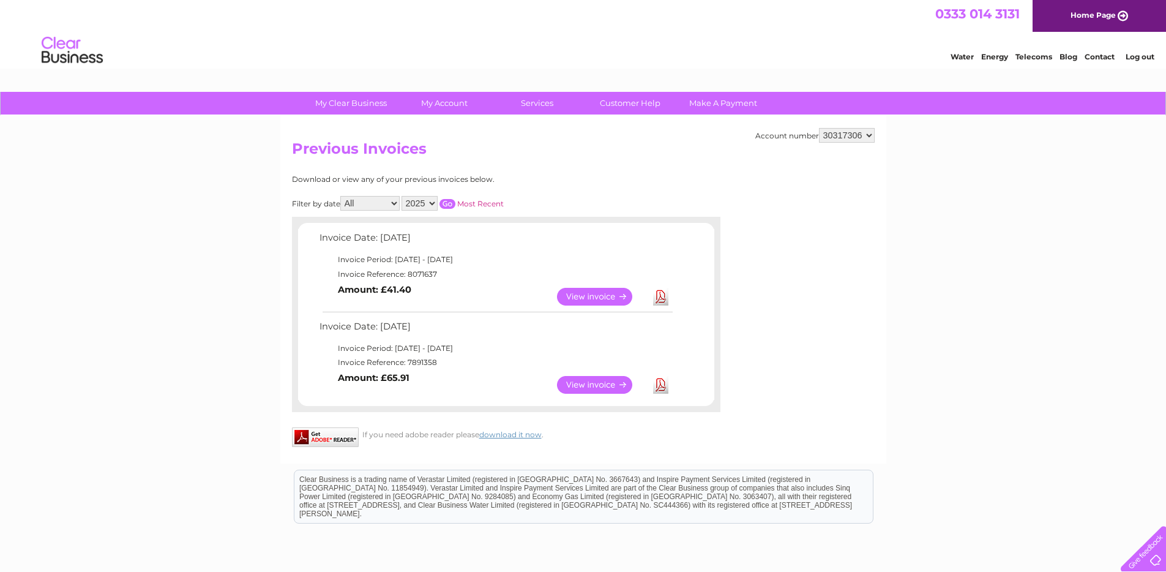
click at [596, 380] on link "View" at bounding box center [602, 385] width 90 height 18
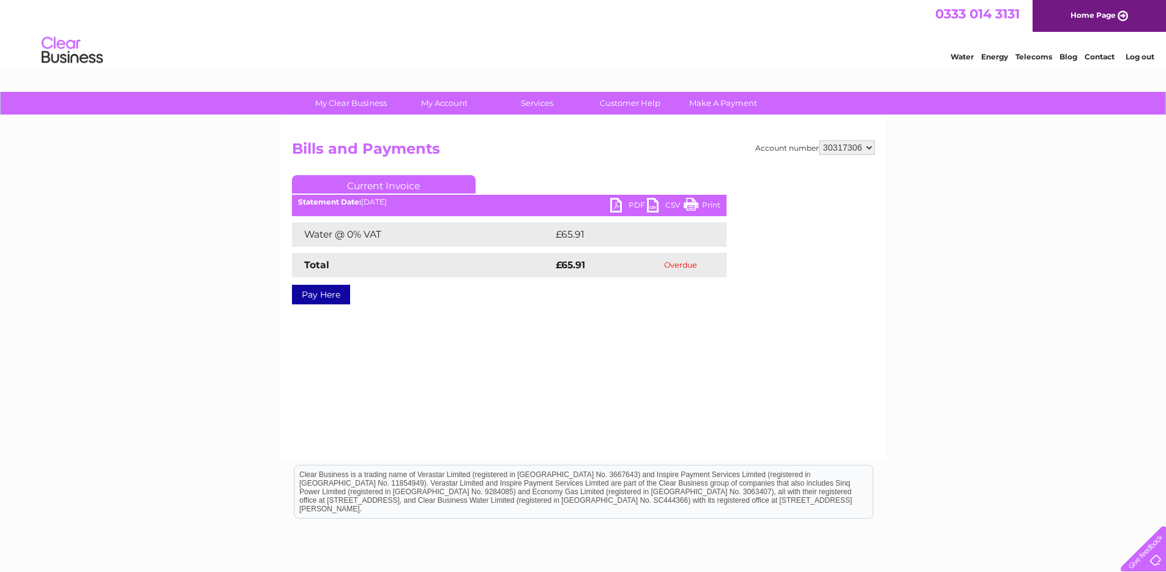
click at [626, 203] on link "PDF" at bounding box center [628, 207] width 37 height 18
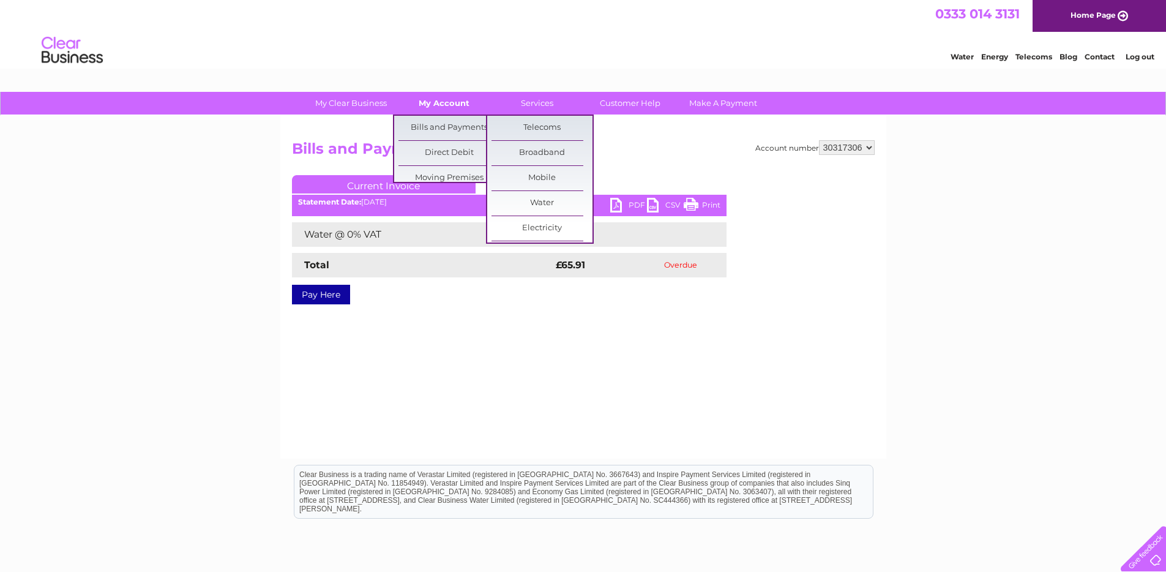
click at [451, 97] on link "My Account" at bounding box center [444, 103] width 101 height 23
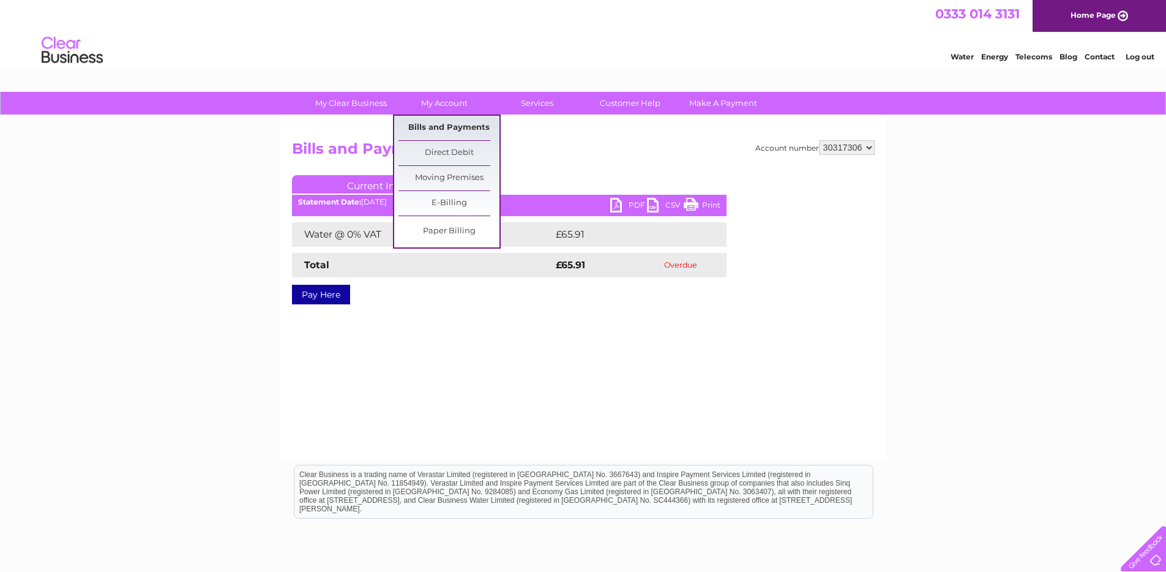
click at [451, 124] on link "Bills and Payments" at bounding box center [448, 128] width 101 height 24
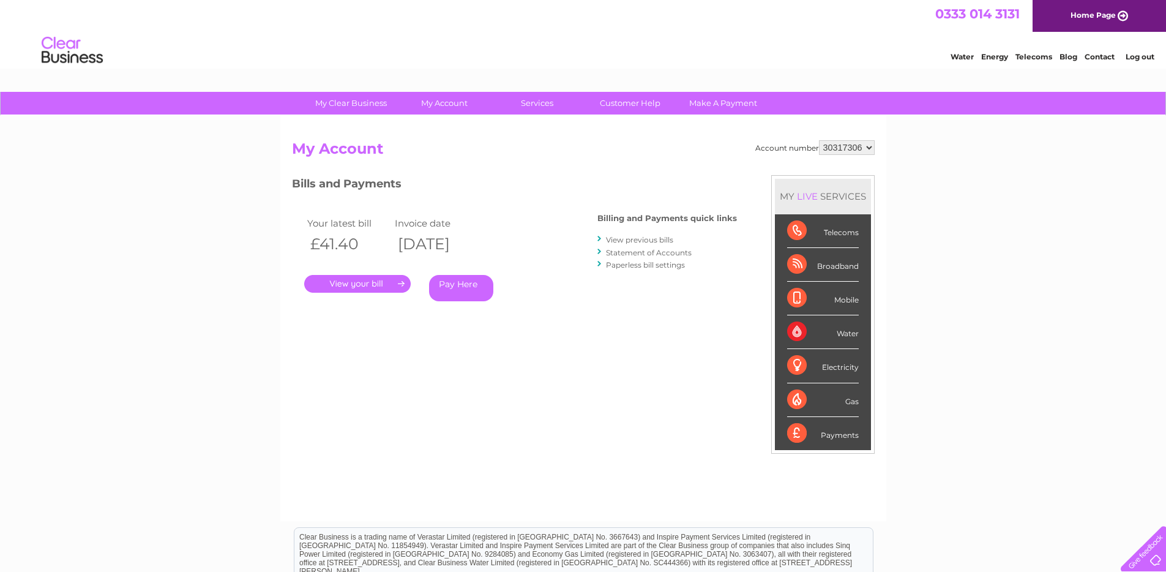
click at [650, 236] on link "View previous bills" at bounding box center [639, 239] width 67 height 9
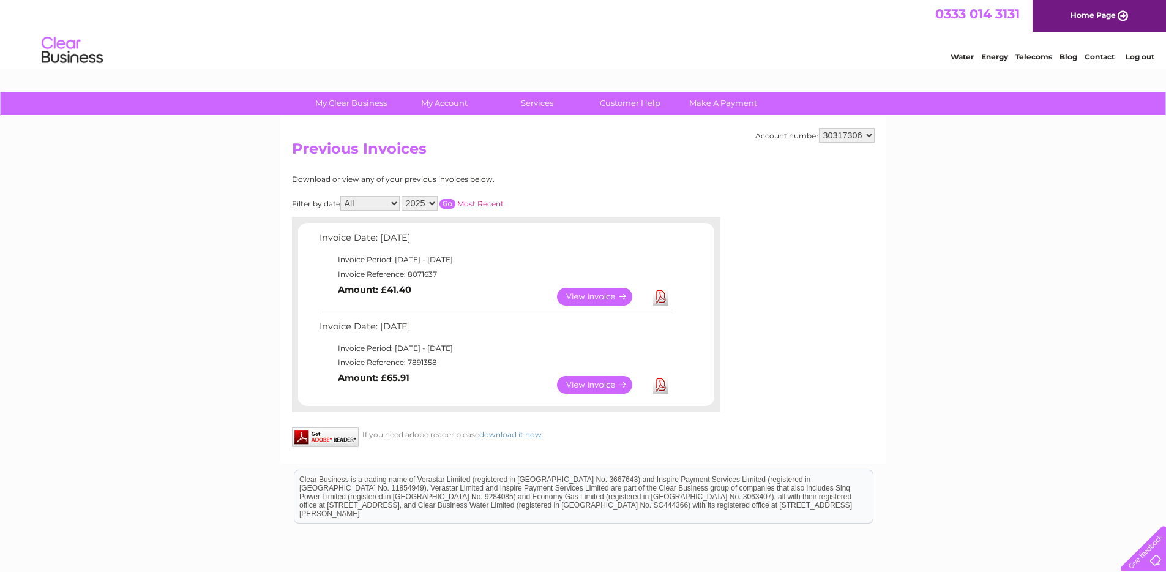
click at [582, 291] on link "View" at bounding box center [602, 297] width 90 height 18
click at [583, 296] on link "View" at bounding box center [602, 297] width 90 height 18
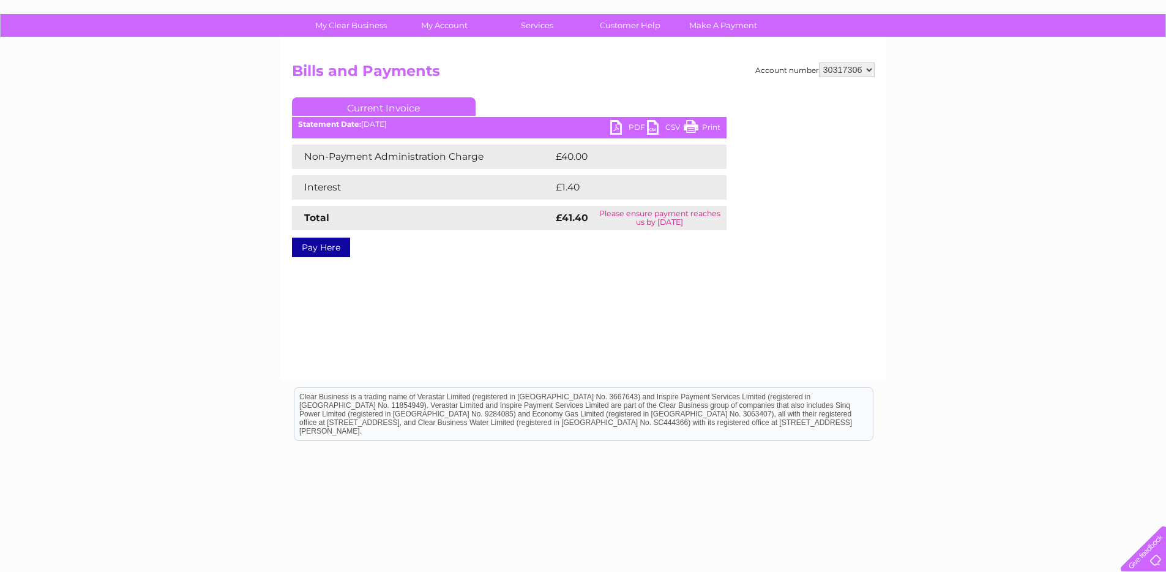
scroll to position [71, 0]
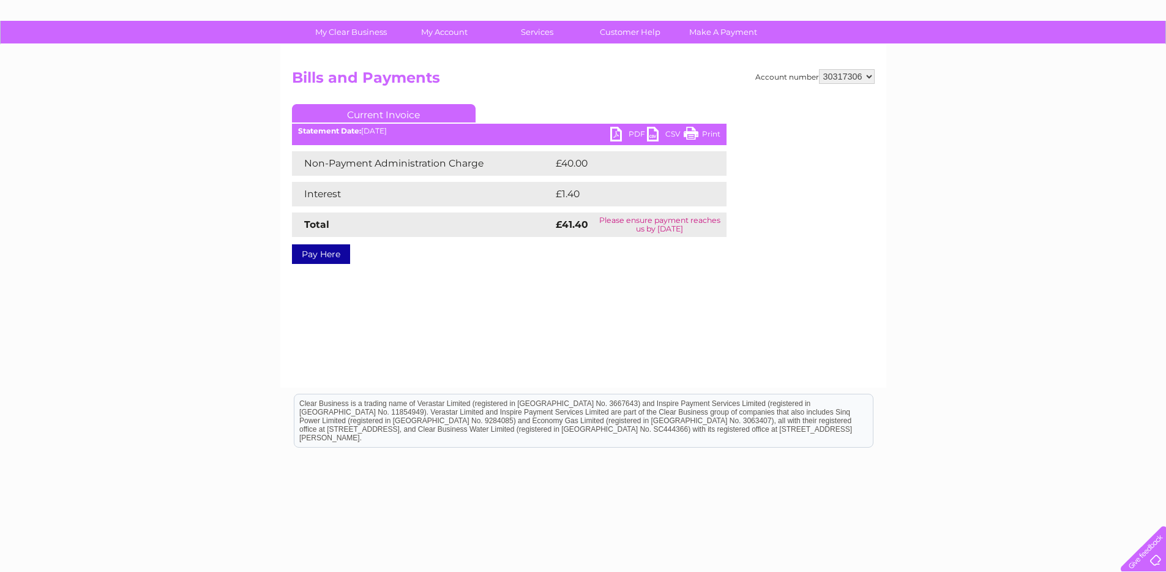
click at [629, 138] on link "PDF" at bounding box center [628, 136] width 37 height 18
click at [631, 137] on link "PDF" at bounding box center [628, 136] width 37 height 18
